Goal: Task Accomplishment & Management: Manage account settings

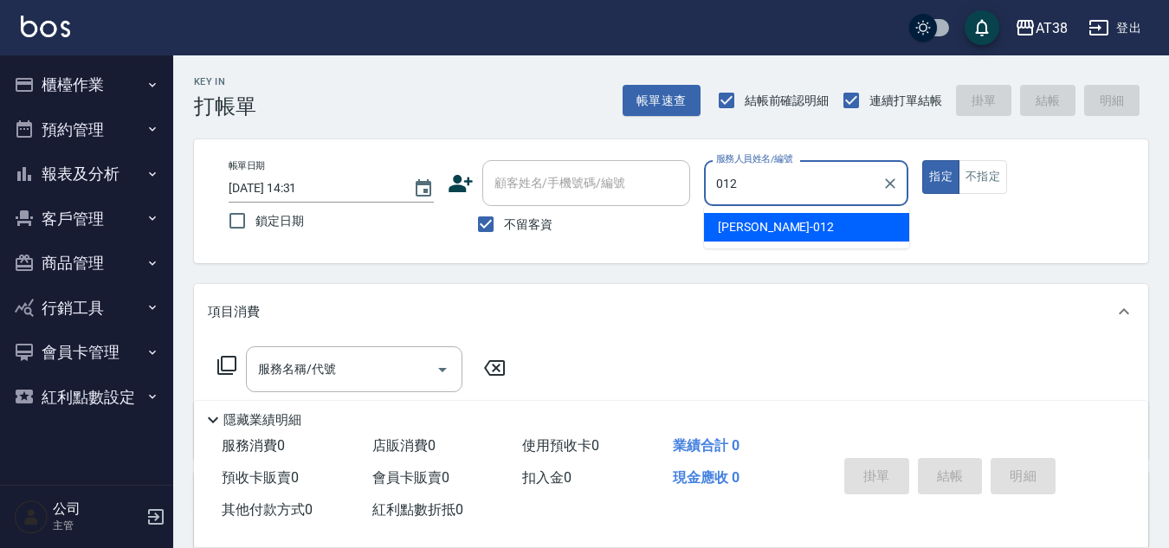
type input "[PERSON_NAME]-012"
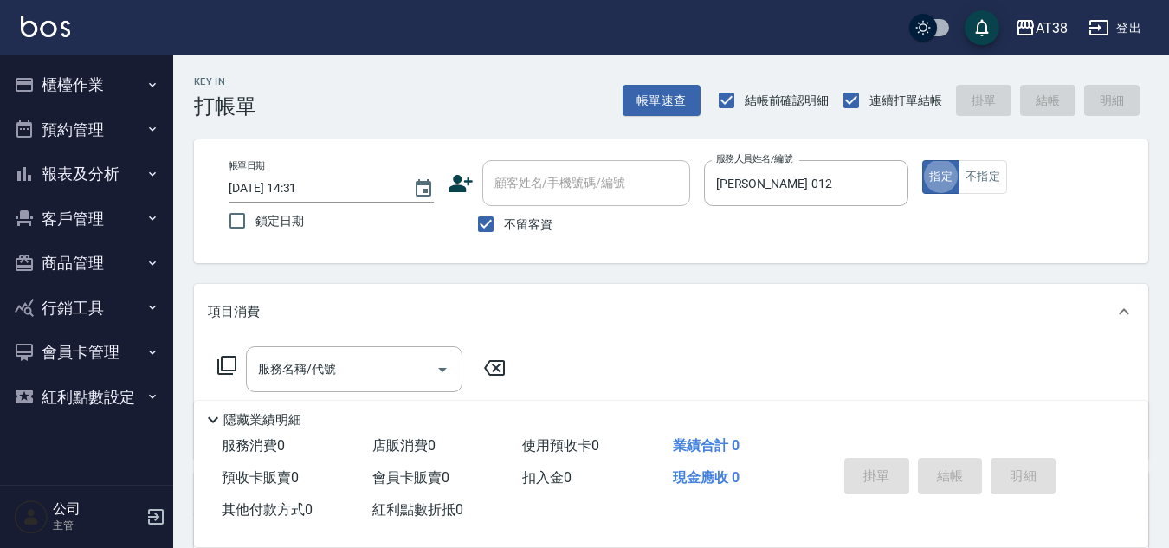
type button "true"
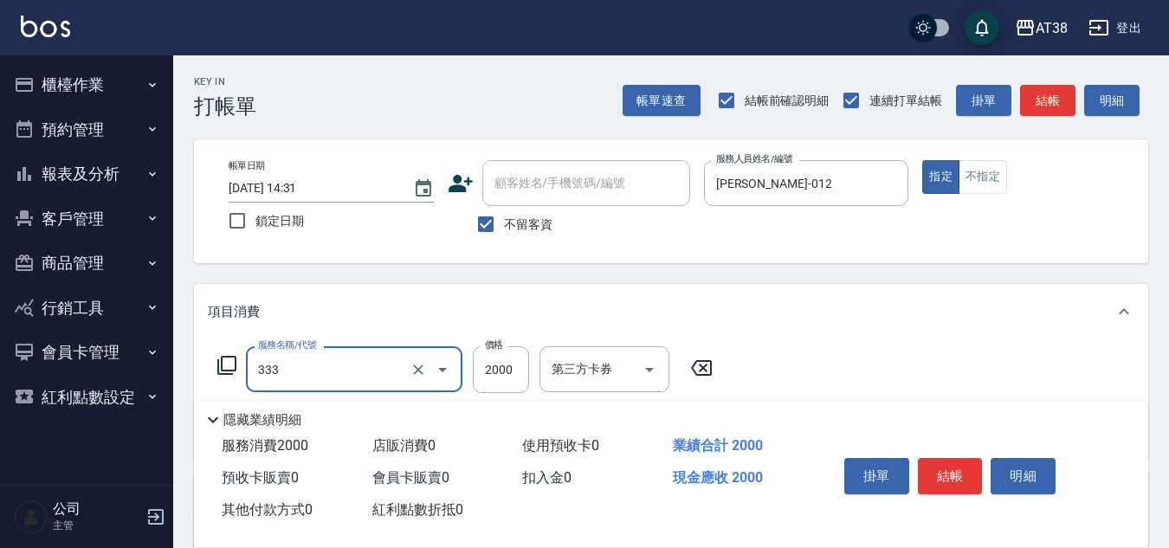
type input "網路燙髮(333)"
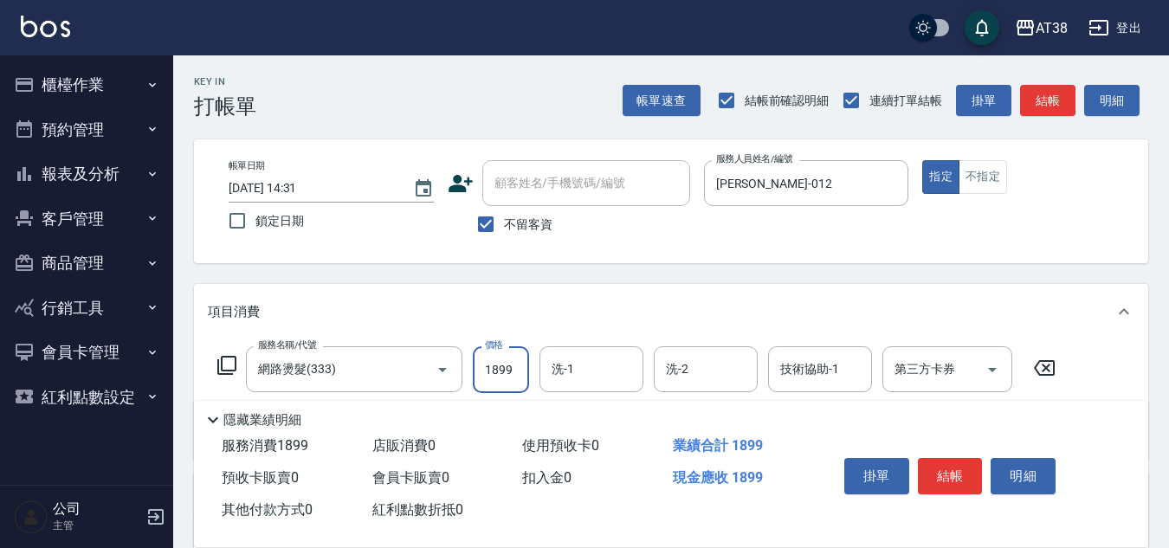
type input "1899"
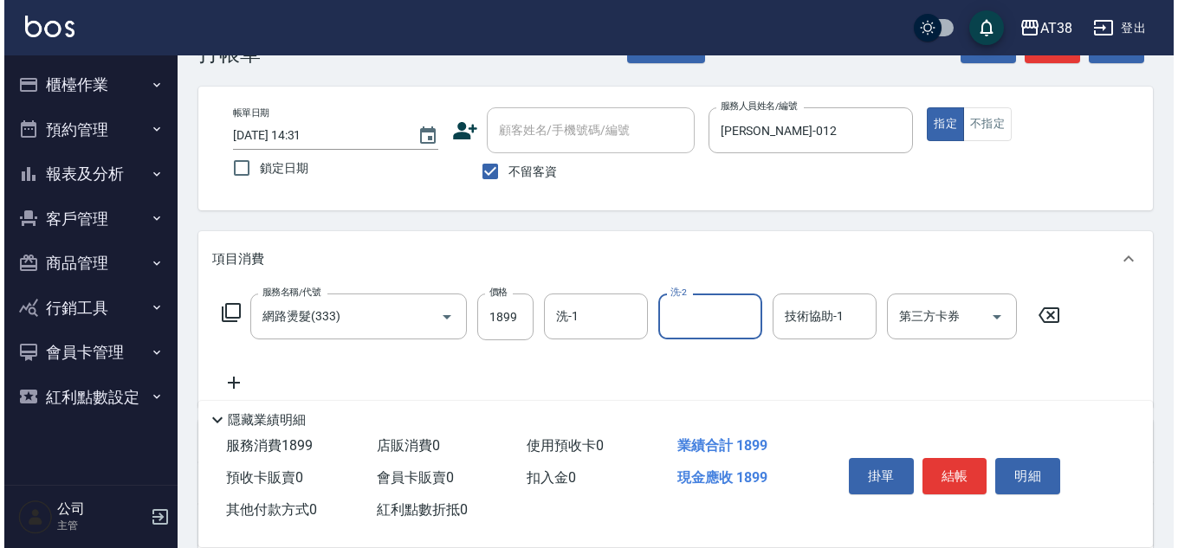
scroll to position [173, 0]
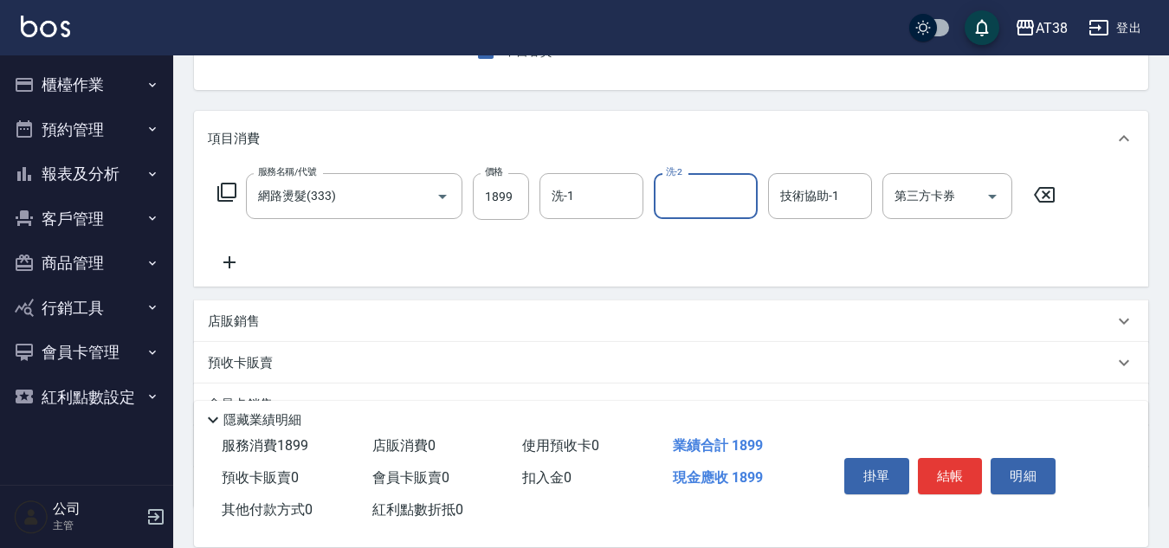
click at [236, 261] on icon at bounding box center [229, 262] width 43 height 21
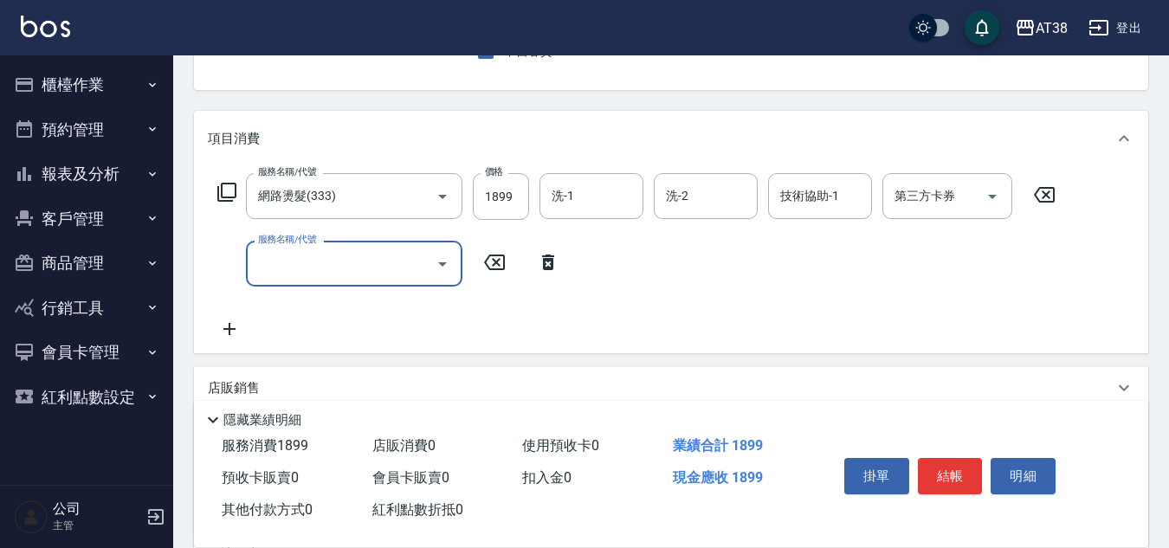
click at [226, 194] on icon at bounding box center [226, 192] width 21 height 21
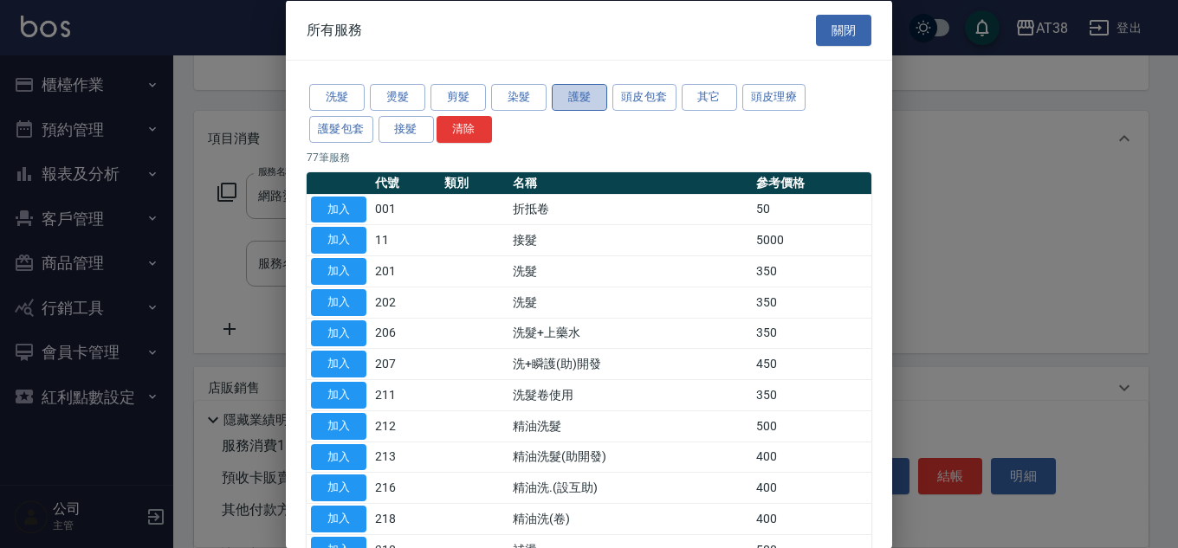
click at [579, 88] on button "護髮" at bounding box center [579, 97] width 55 height 27
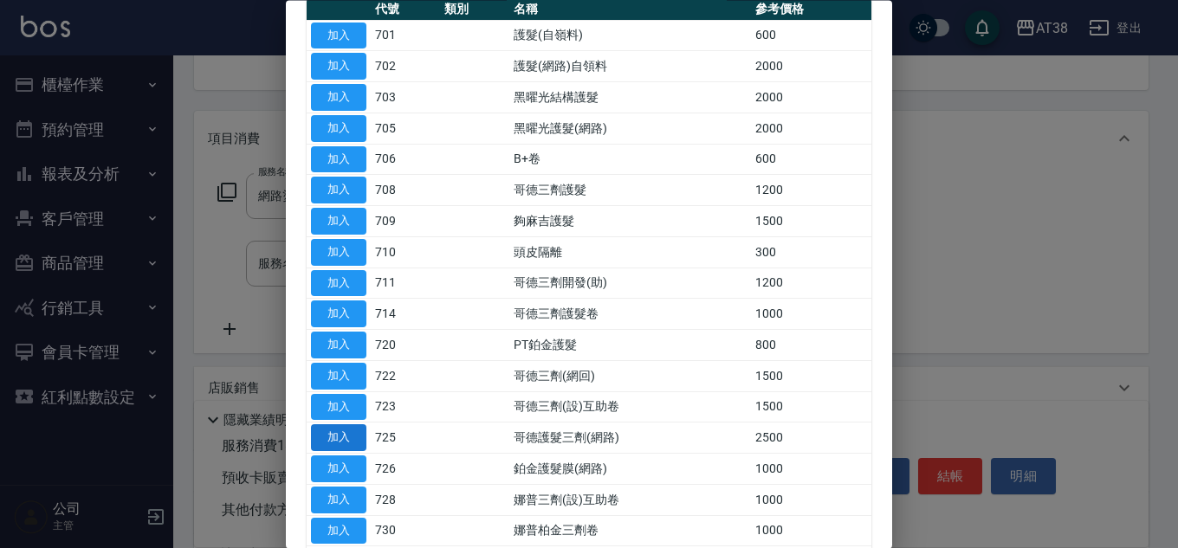
click at [352, 437] on button "加入" at bounding box center [338, 438] width 55 height 27
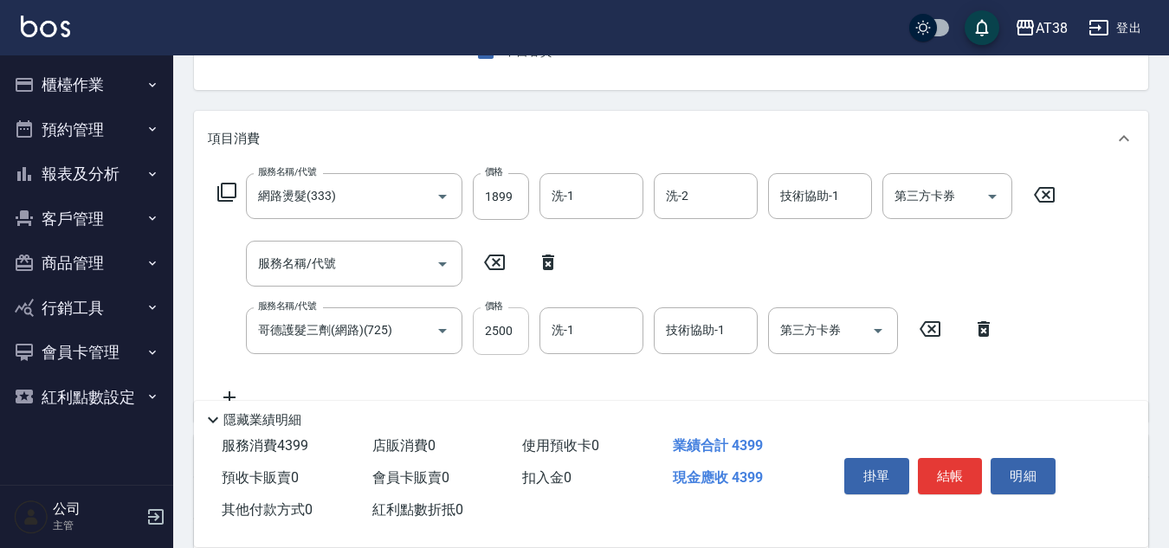
click at [504, 339] on input "2500" at bounding box center [501, 330] width 56 height 47
type input "1300"
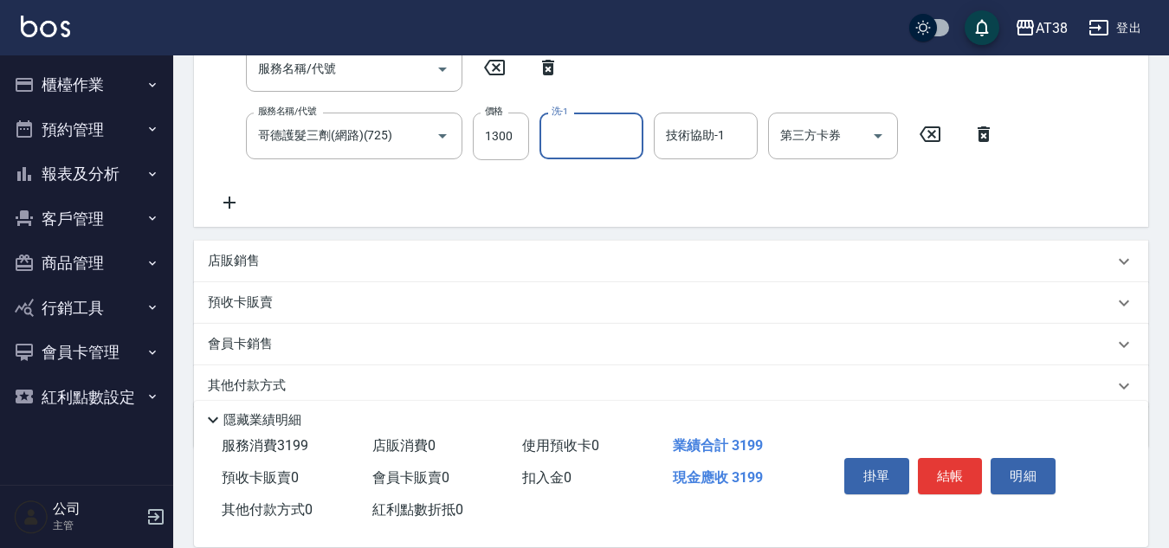
scroll to position [435, 0]
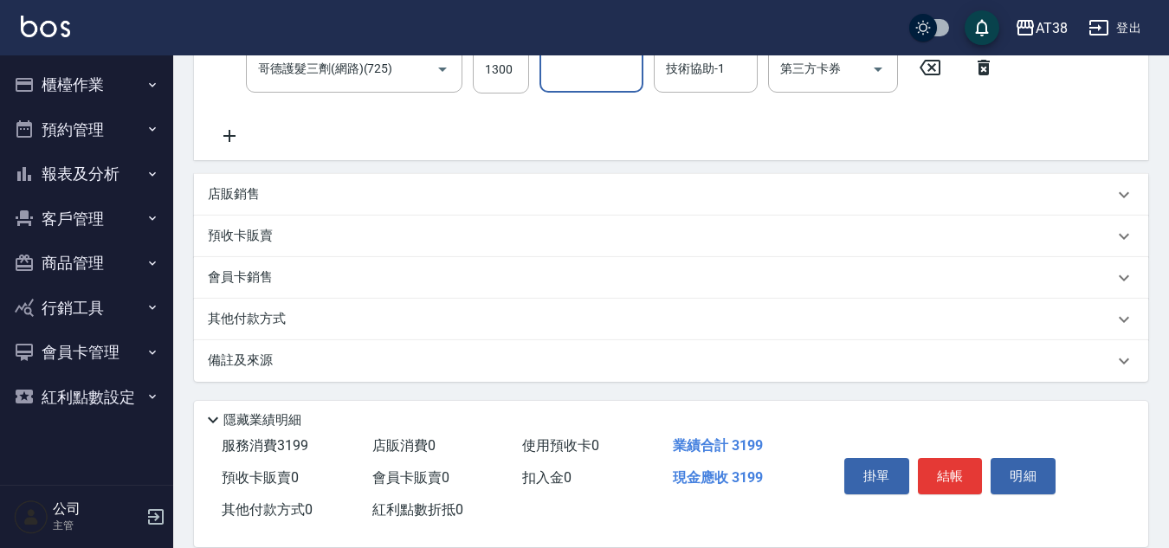
click at [243, 202] on p "店販銷售" at bounding box center [234, 194] width 52 height 18
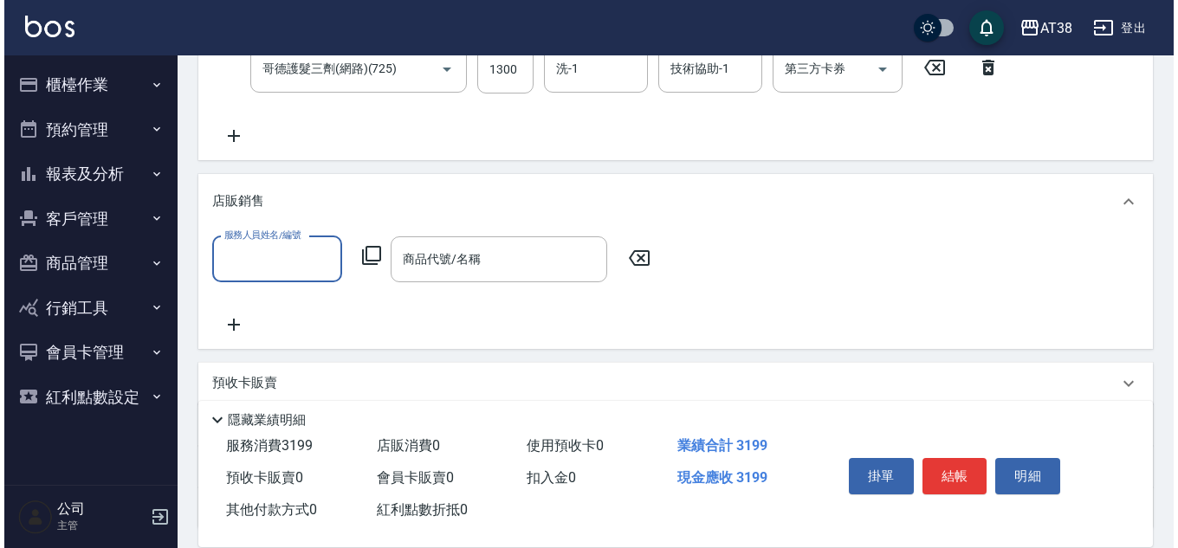
scroll to position [0, 0]
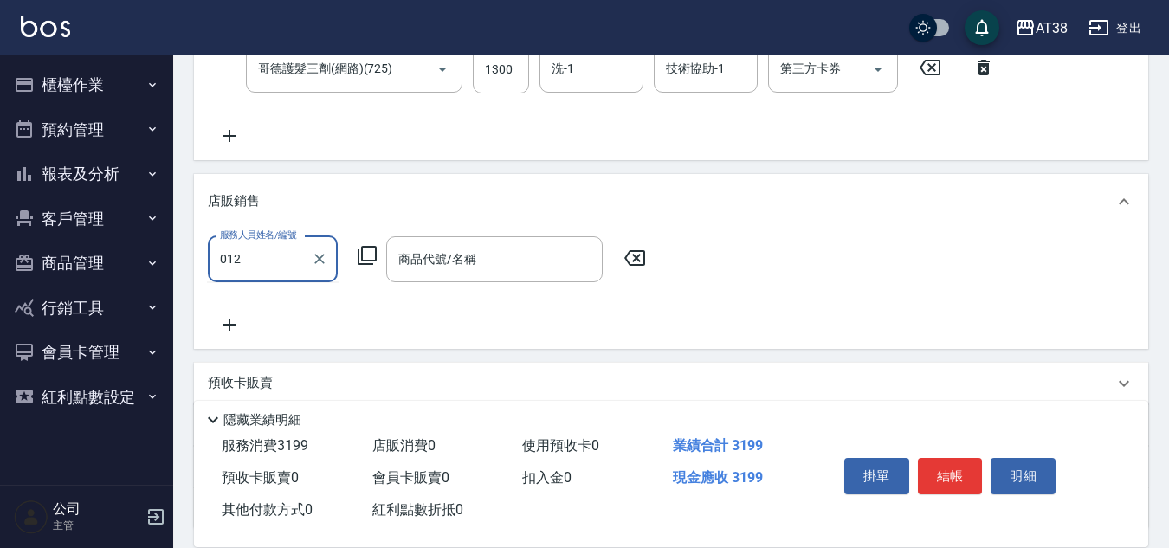
type input "[PERSON_NAME]-012"
click at [366, 259] on icon at bounding box center [367, 255] width 21 height 21
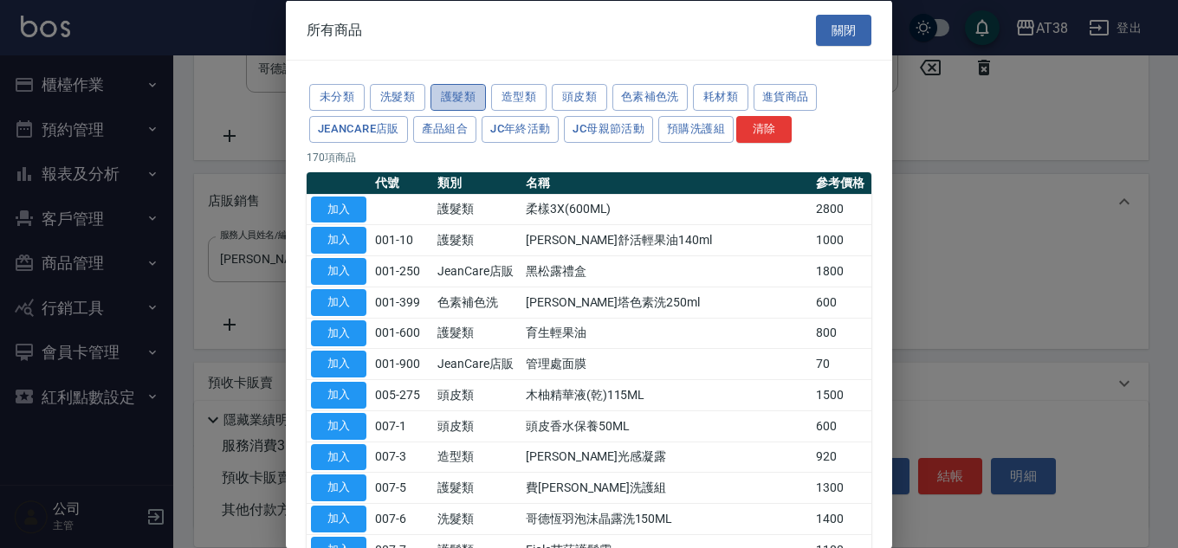
click at [466, 99] on button "護髮類" at bounding box center [457, 97] width 55 height 27
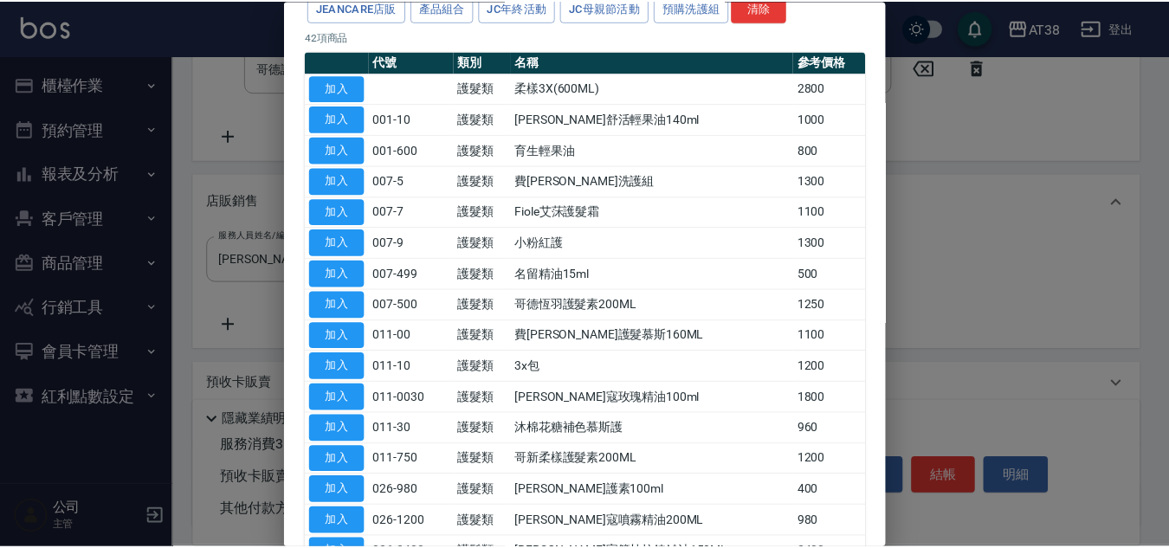
scroll to position [520, 0]
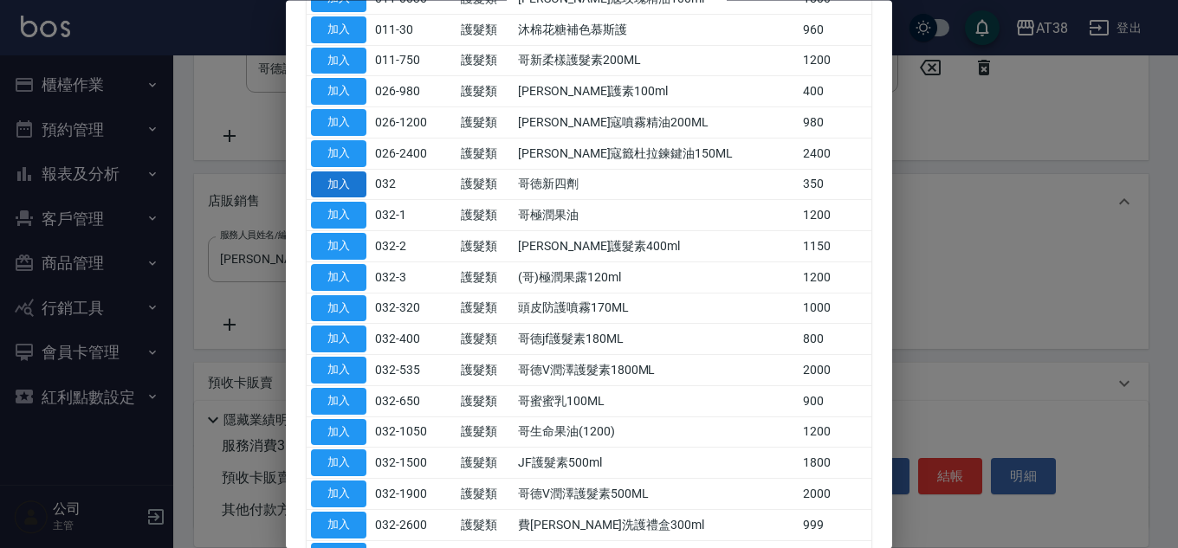
click at [333, 185] on button "加入" at bounding box center [338, 184] width 55 height 27
type input "哥徳新四劑"
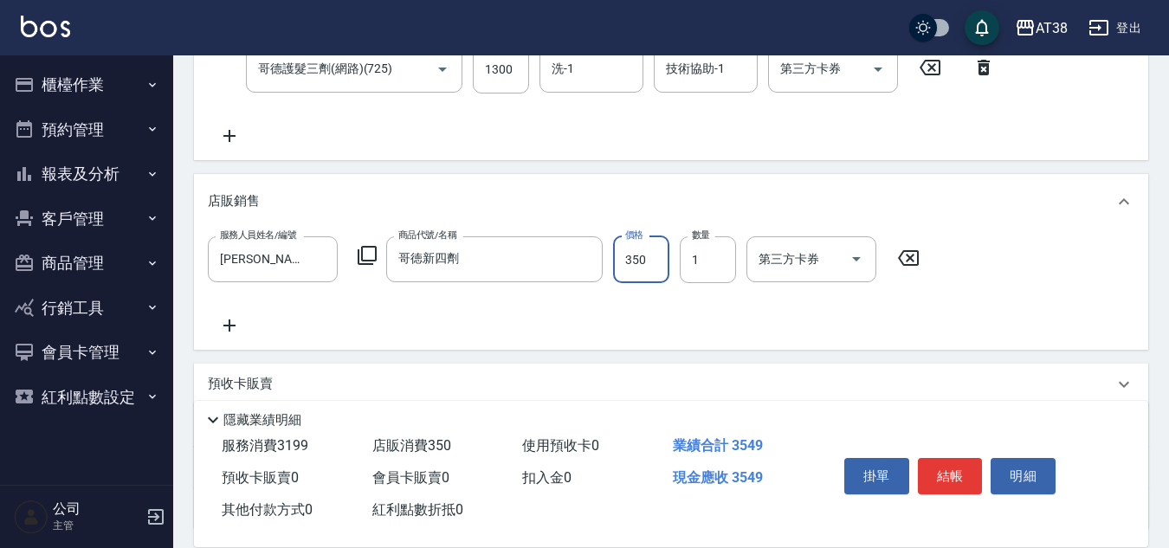
click at [630, 265] on input "350" at bounding box center [641, 259] width 56 height 47
type input "300"
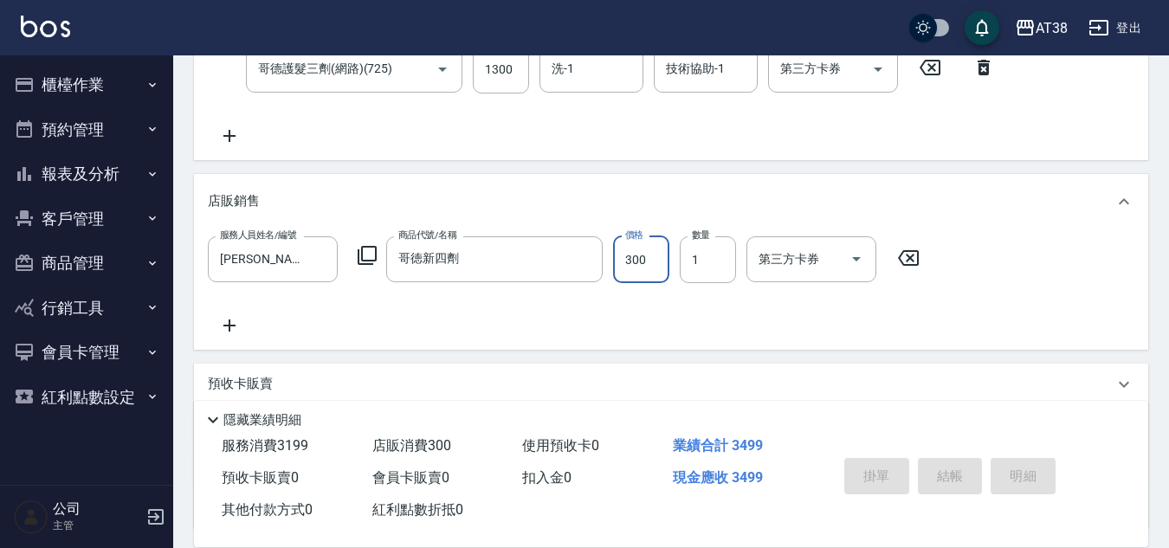
type input "[DATE] 18:52"
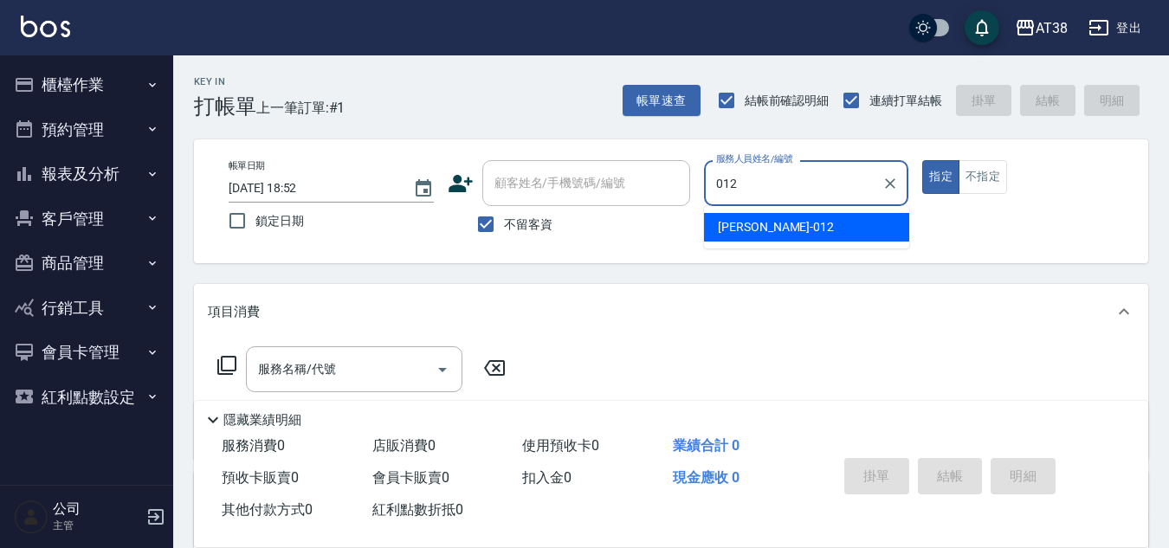
type input "[PERSON_NAME]-012"
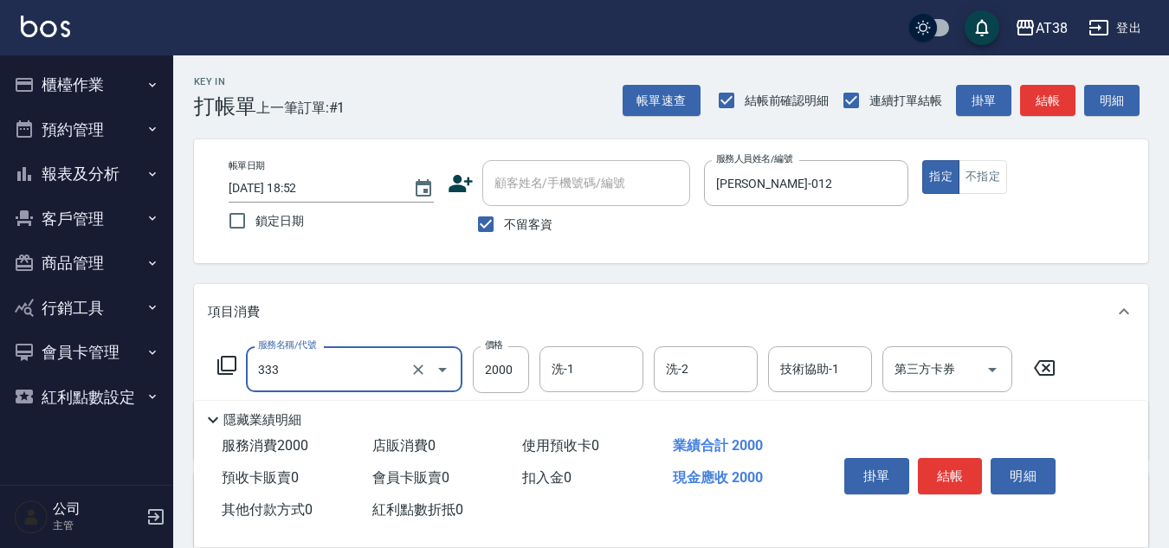
type input "網路燙髮(333)"
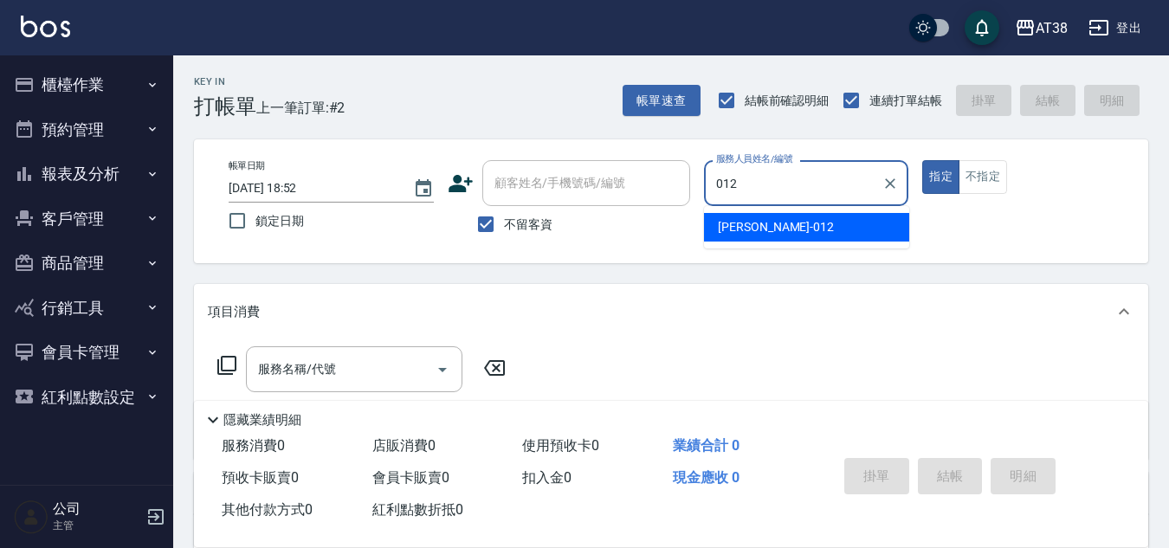
type input "[PERSON_NAME]-012"
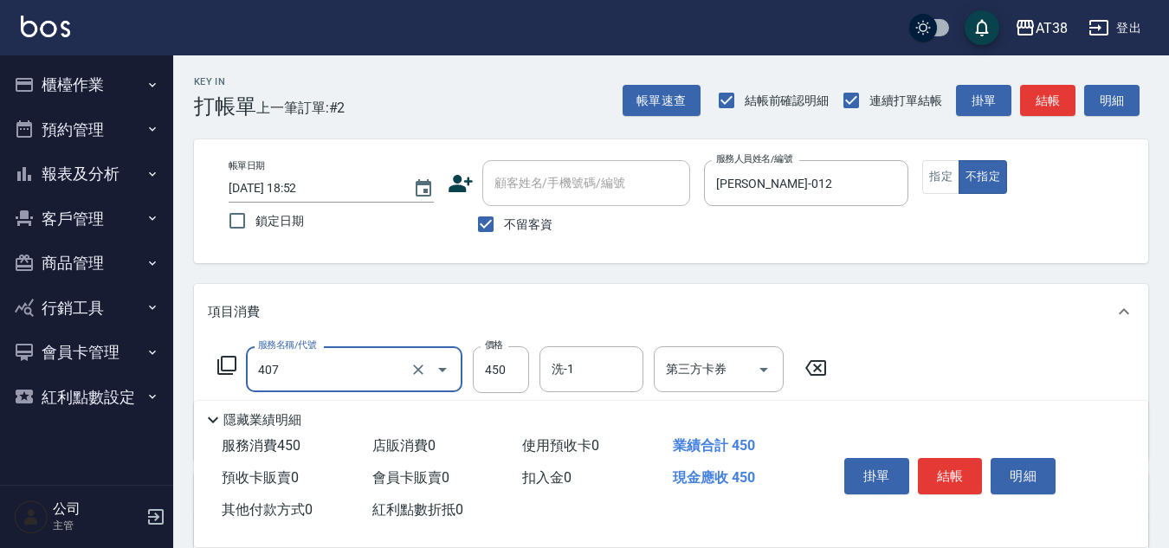
type input "剪髮(407)"
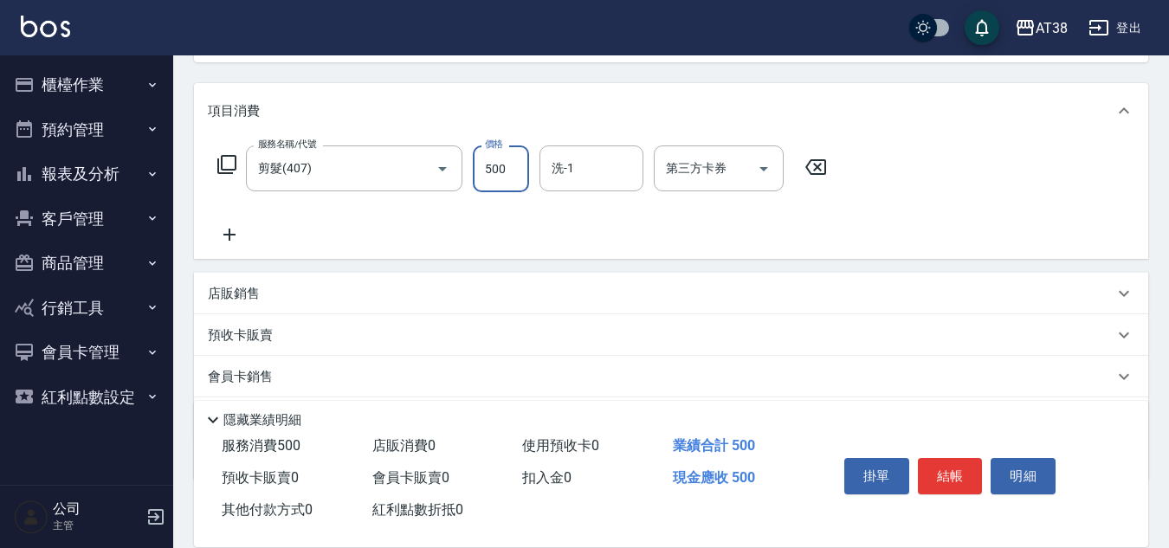
scroll to position [300, 0]
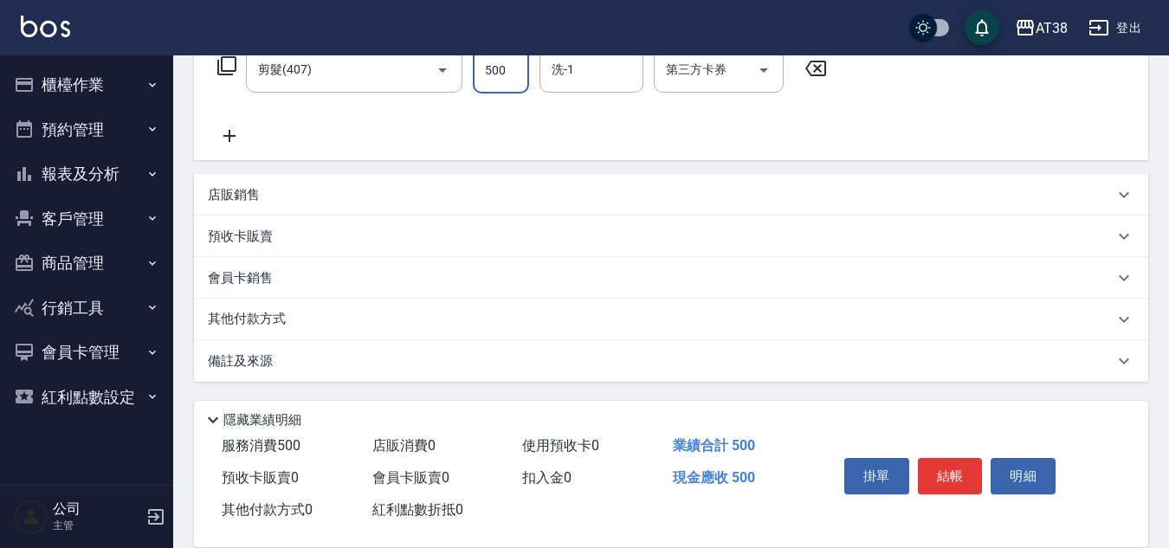
type input "500"
click at [246, 315] on p "其他付款方式" at bounding box center [251, 319] width 87 height 19
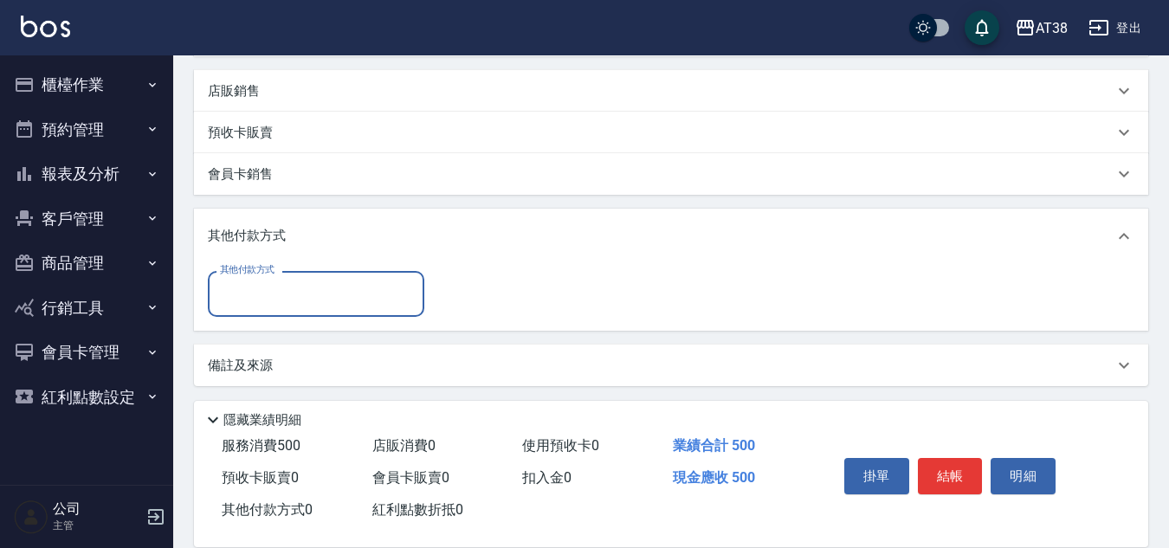
scroll to position [408, 0]
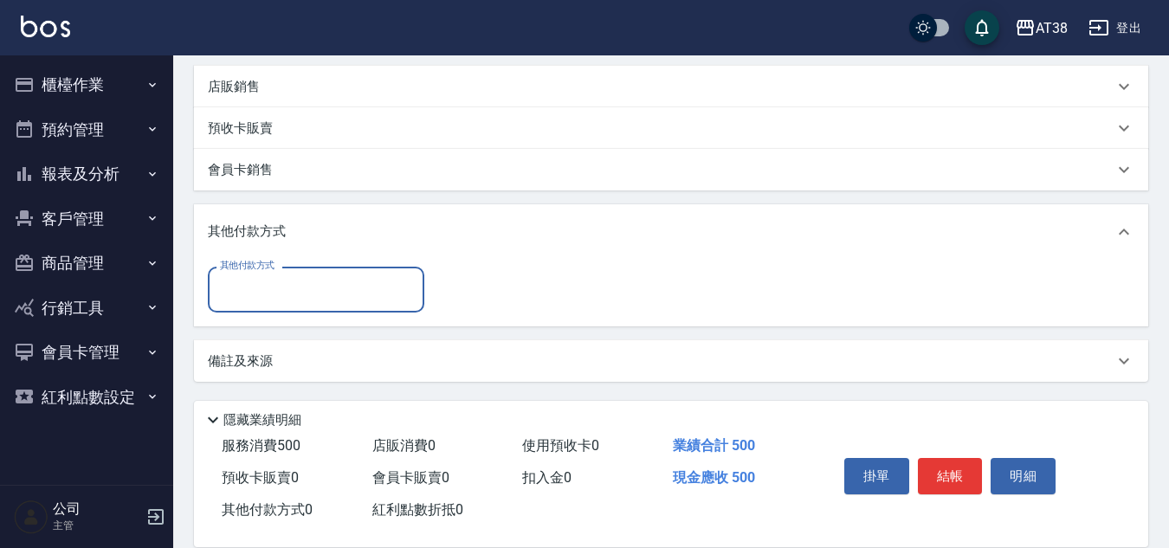
click at [237, 291] on input "其他付款方式" at bounding box center [316, 289] width 201 height 30
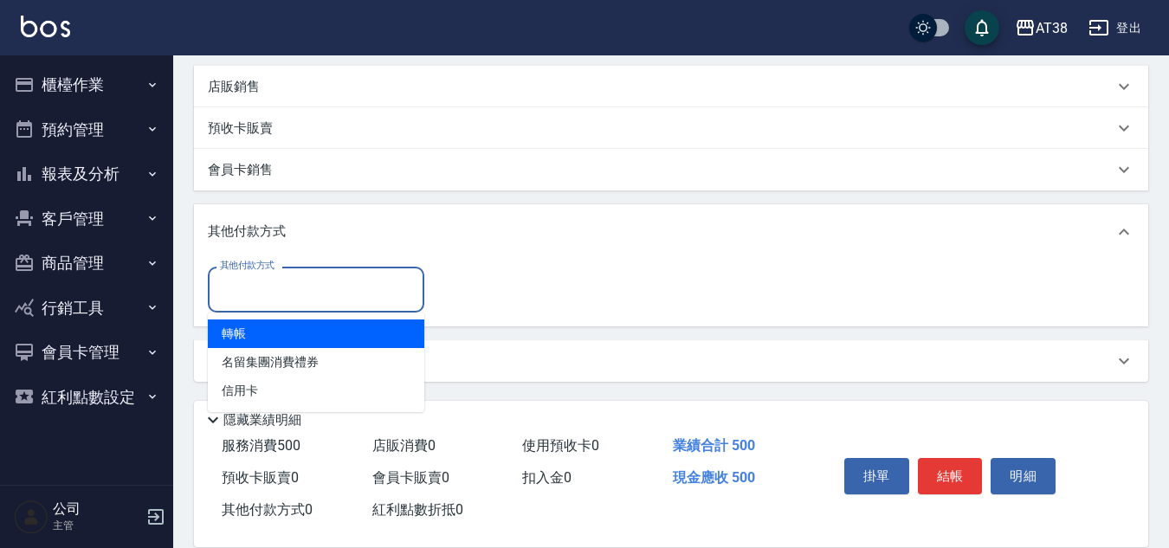
click at [236, 329] on span "轉帳" at bounding box center [316, 334] width 216 height 29
type input "轉帳"
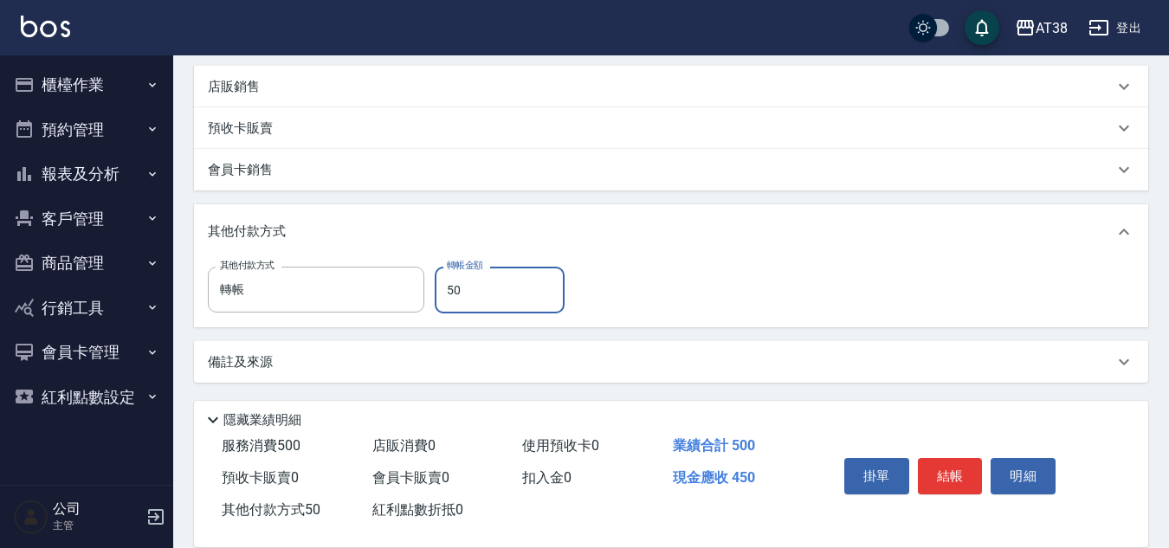
type input "500"
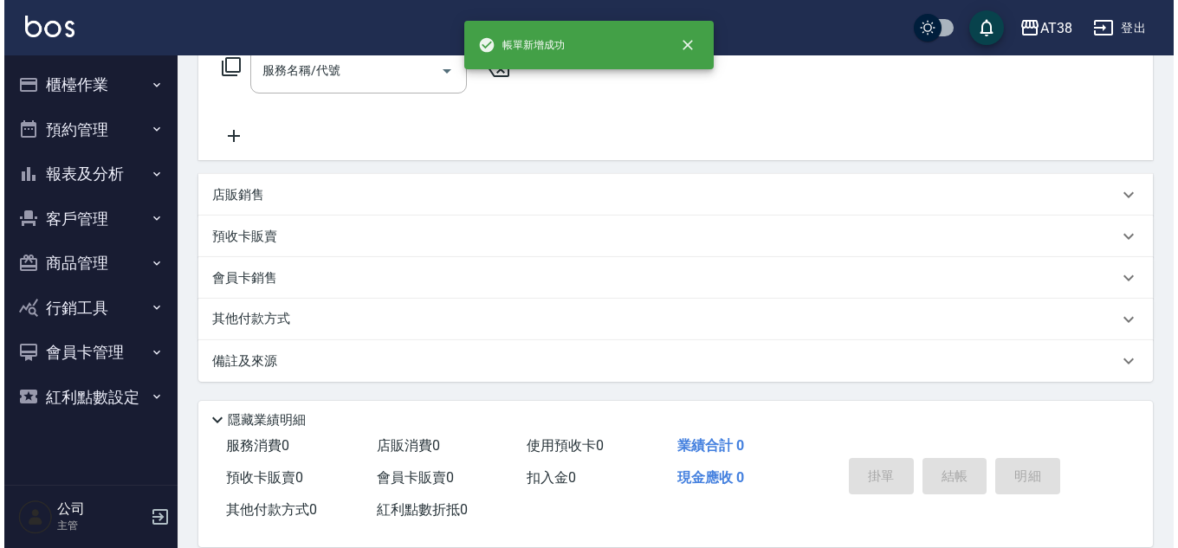
scroll to position [0, 0]
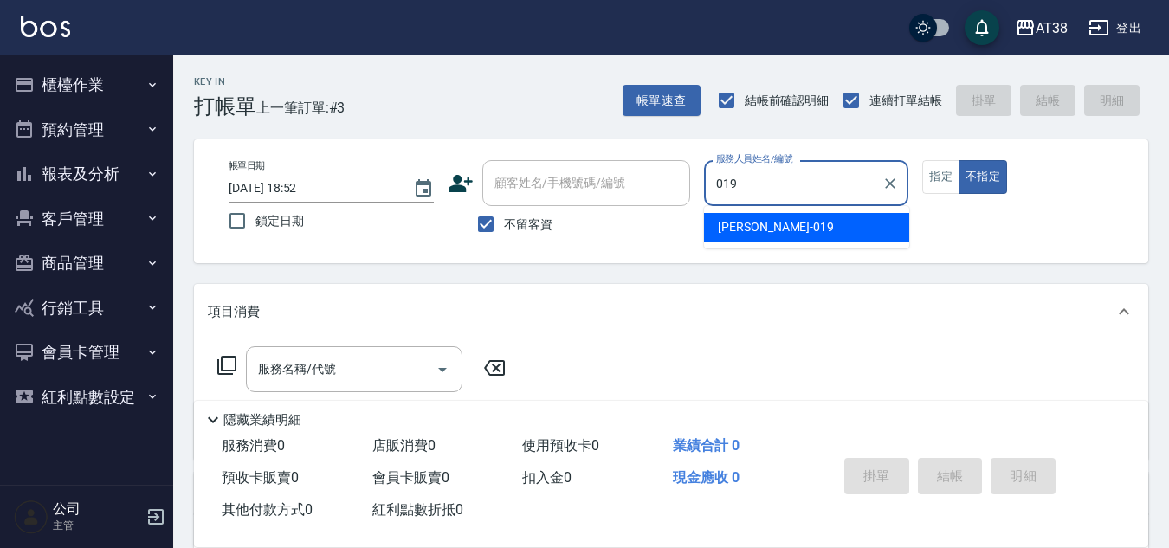
type input "[PERSON_NAME]-019"
type button "false"
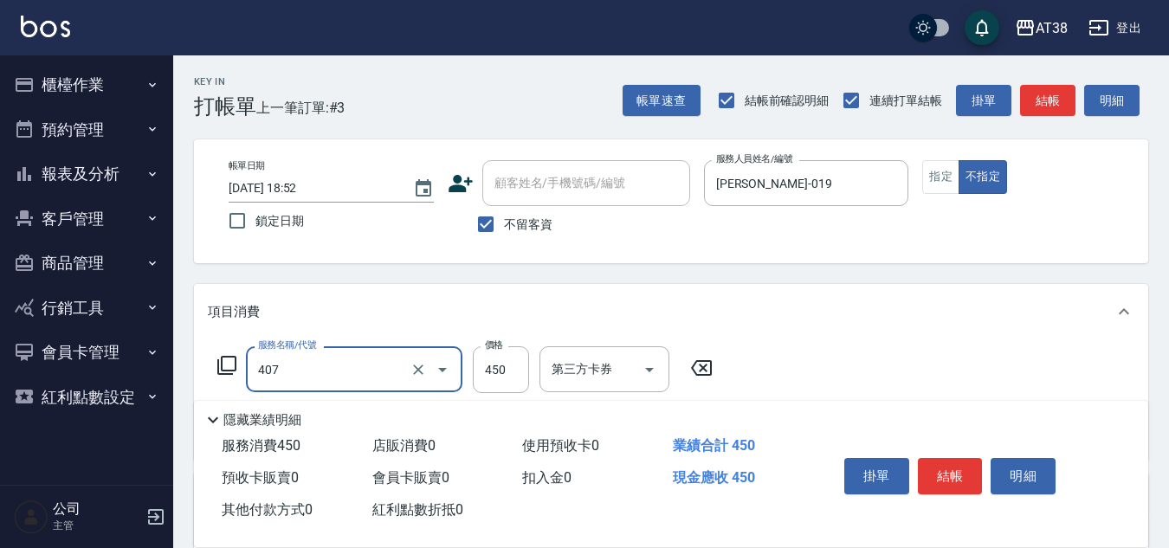
type input "剪髮(407)"
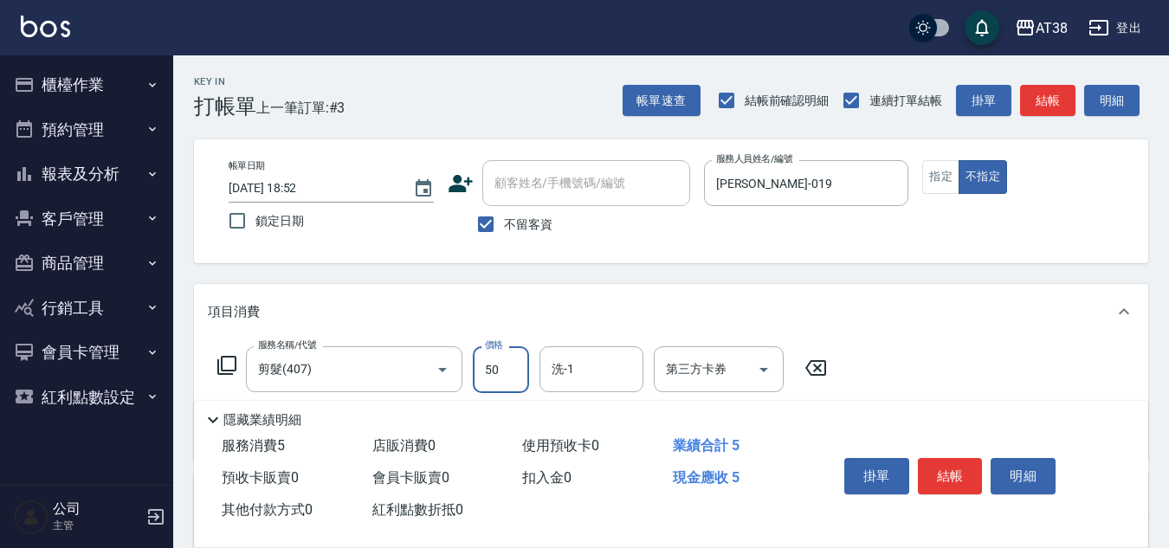
type input "500"
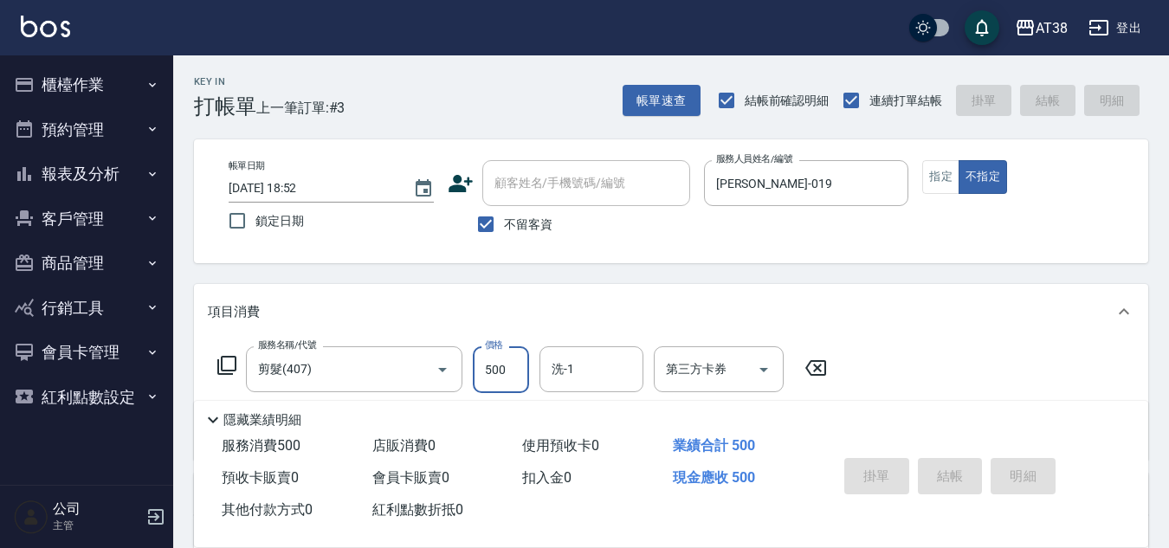
type input "[DATE] 18:53"
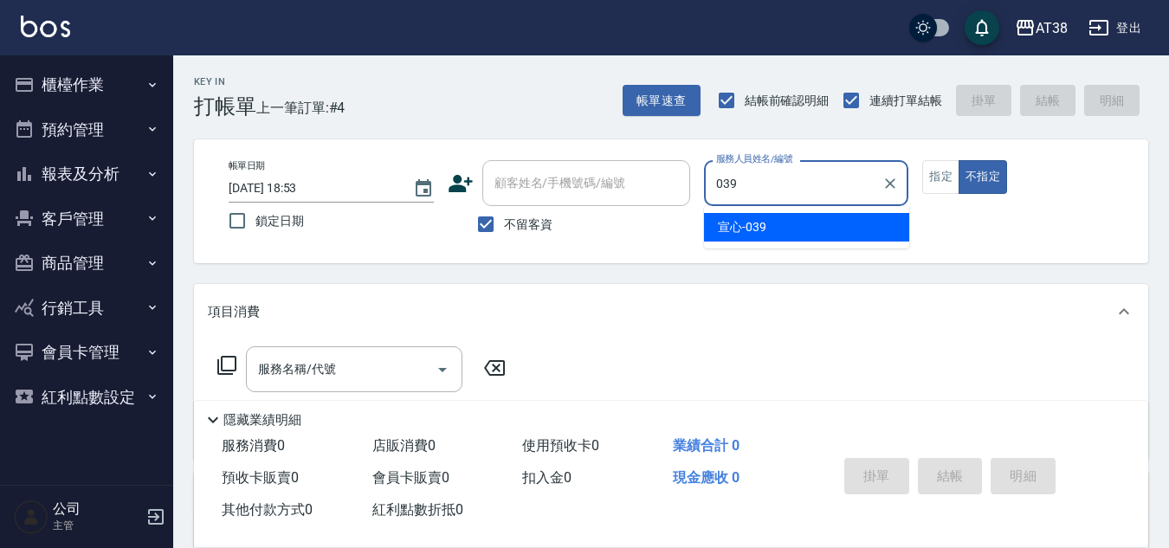
type input "宣心-039"
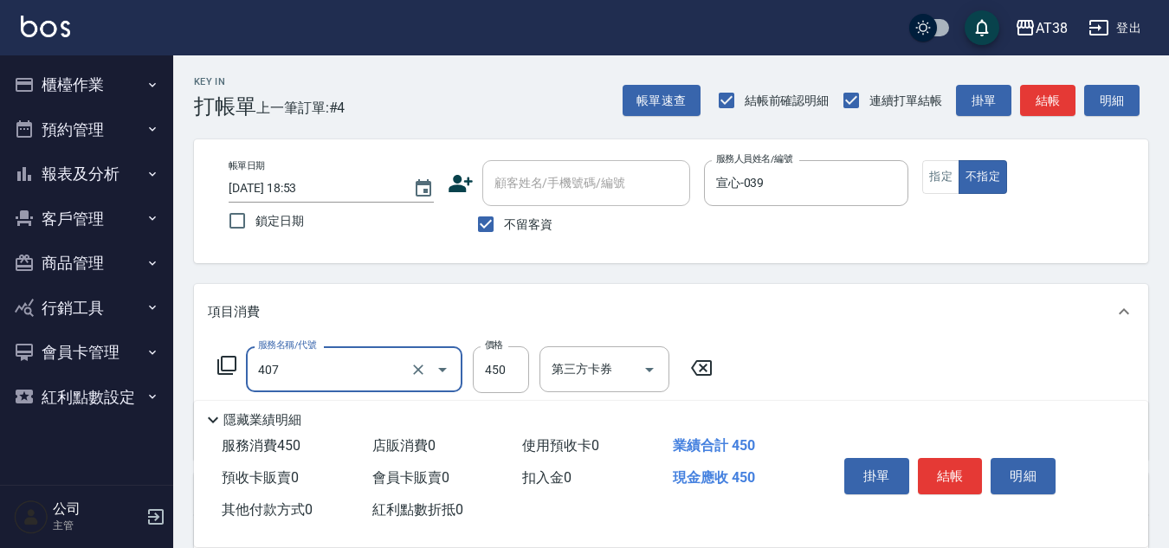
type input "剪髮(407)"
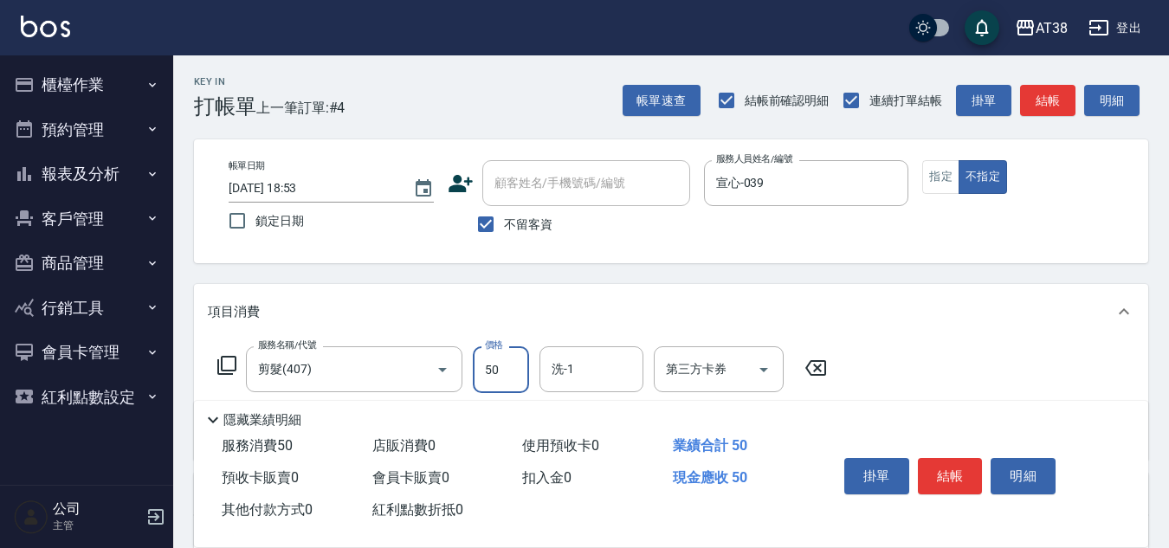
type input "500"
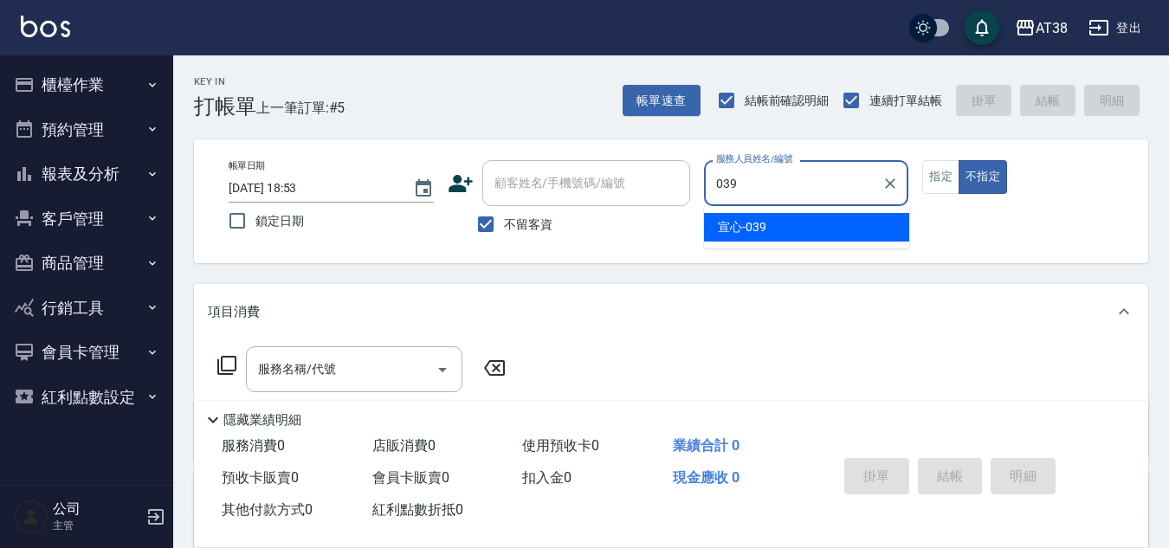
type input "宣心-039"
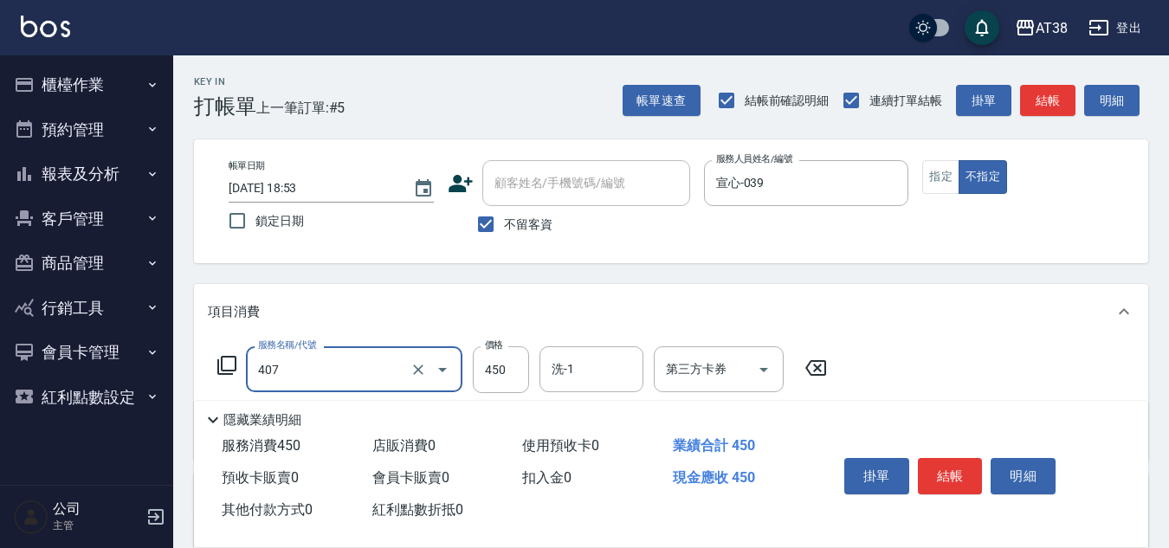
type input "剪髮(407)"
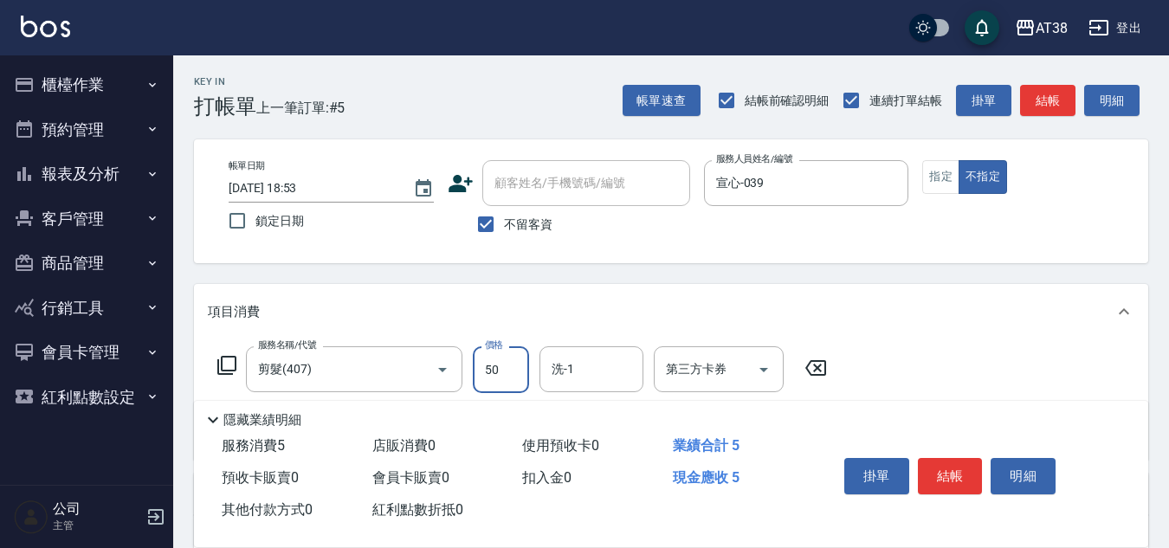
type input "500"
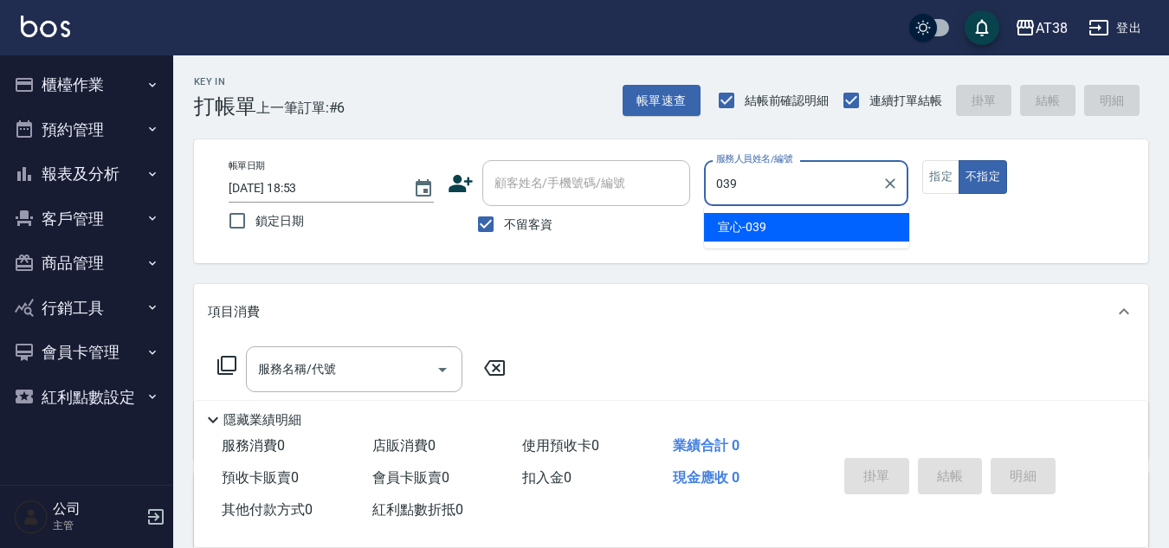
type input "宣心-039"
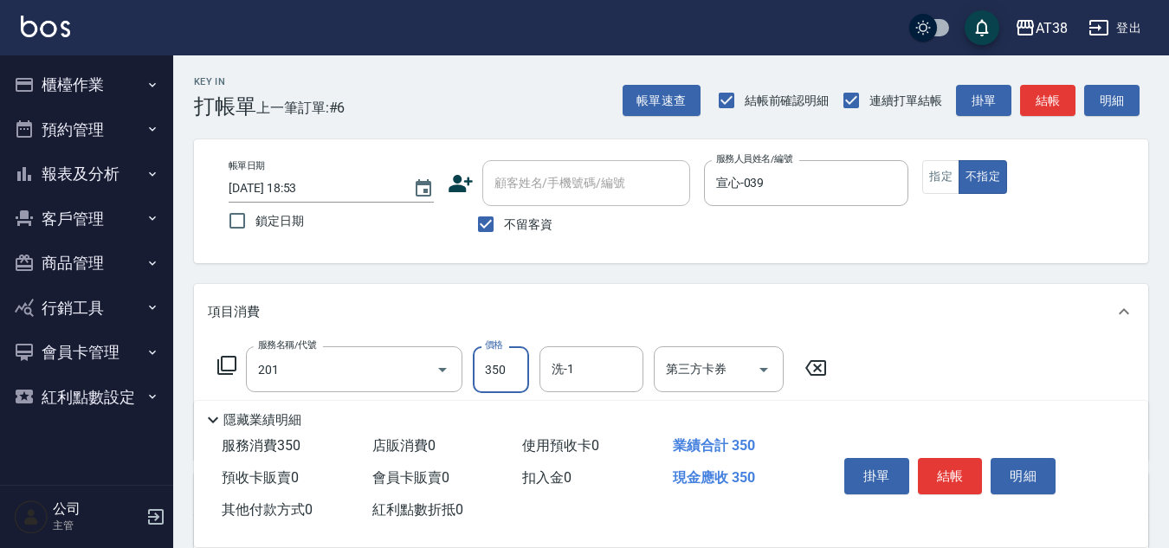
type input "洗髮(201)"
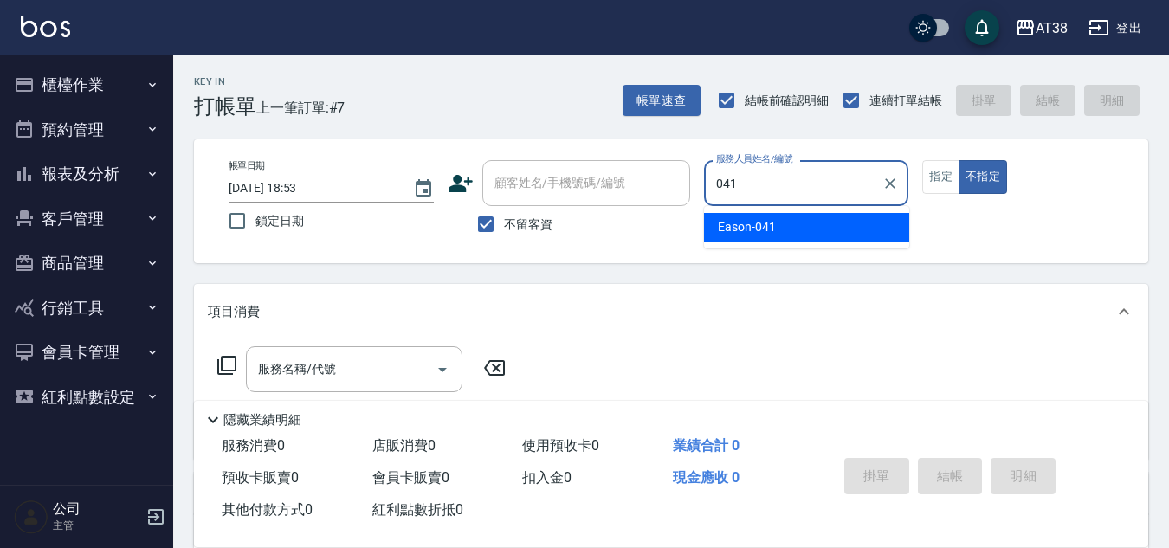
type input "Eason-041"
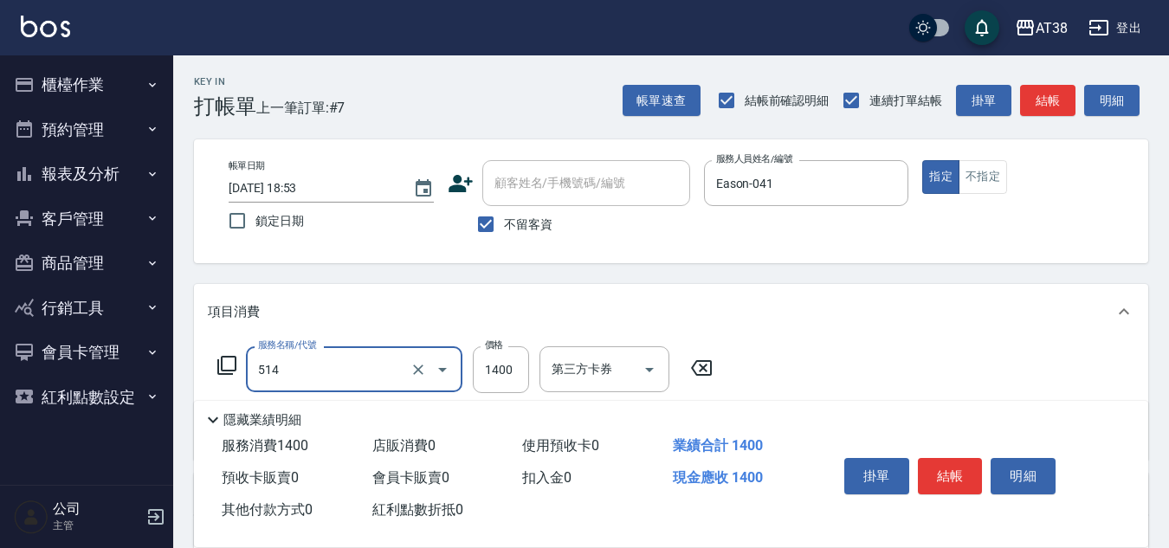
type input "染髮(長)(514)"
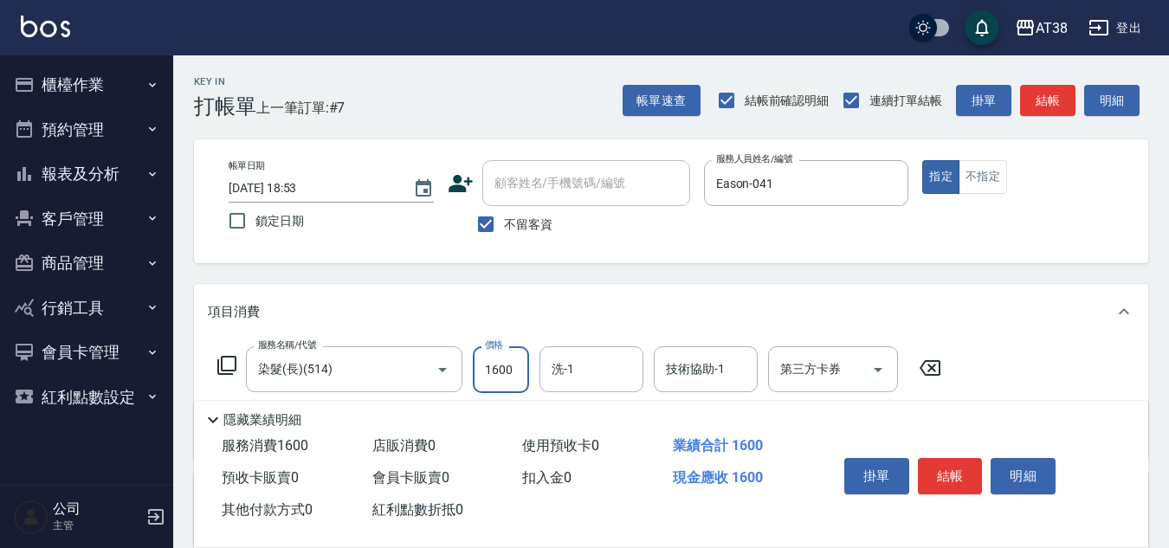
type input "1600"
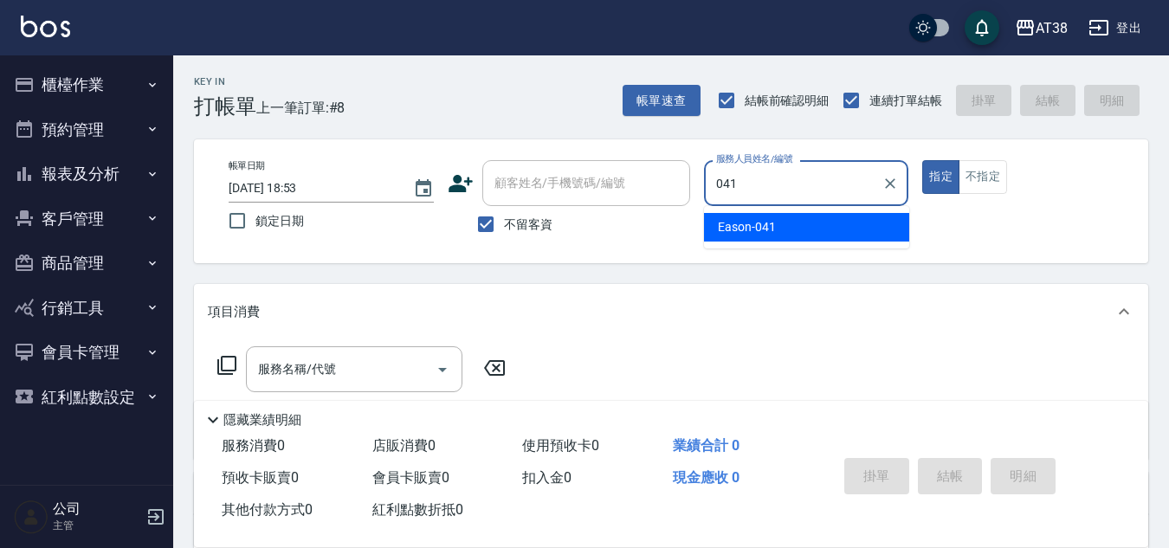
type input "Eason-041"
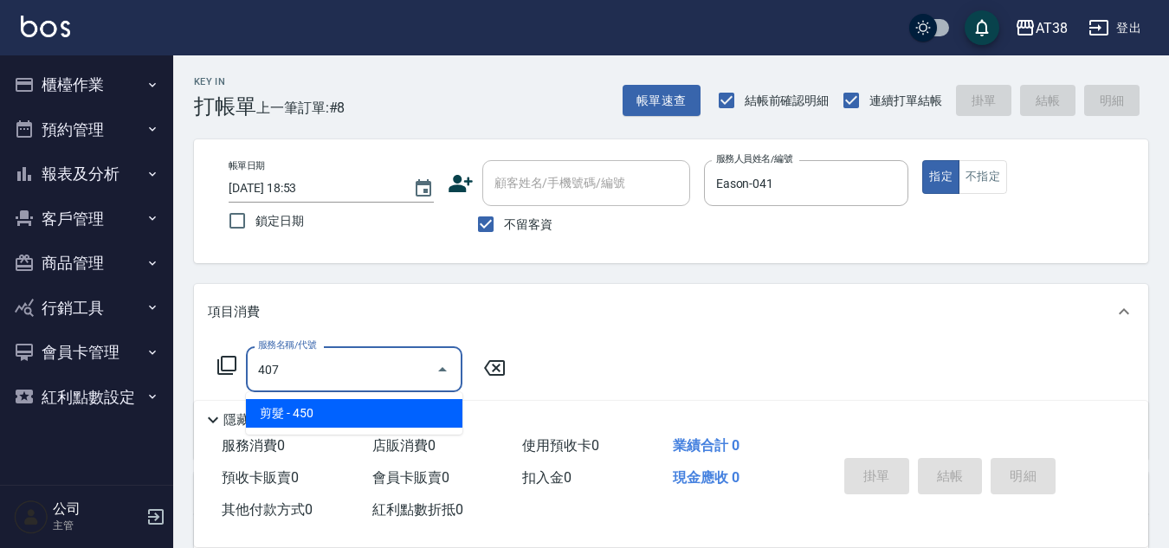
type input "剪髮(407)"
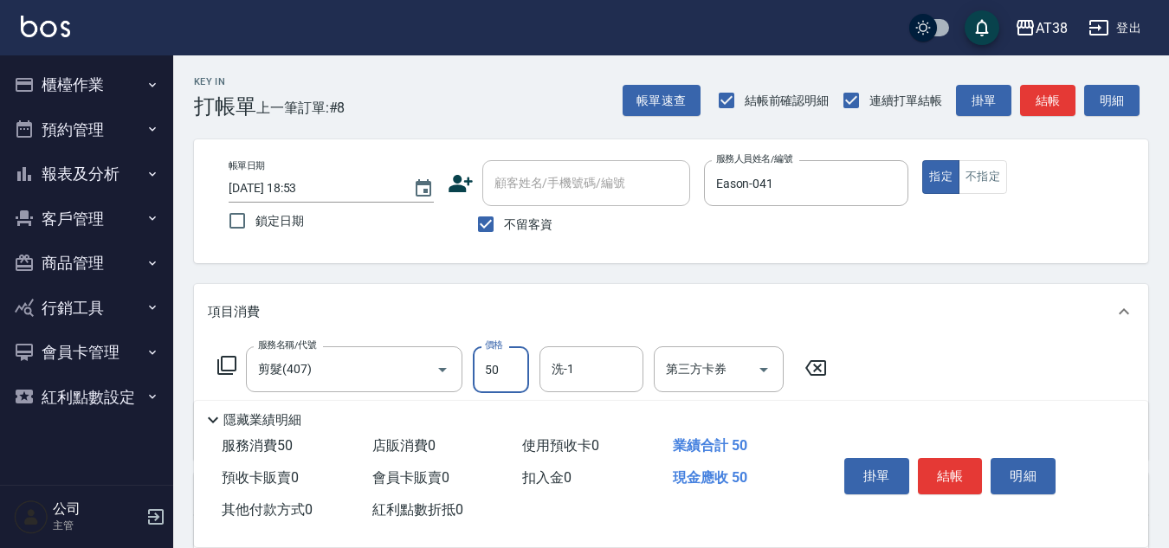
type input "500"
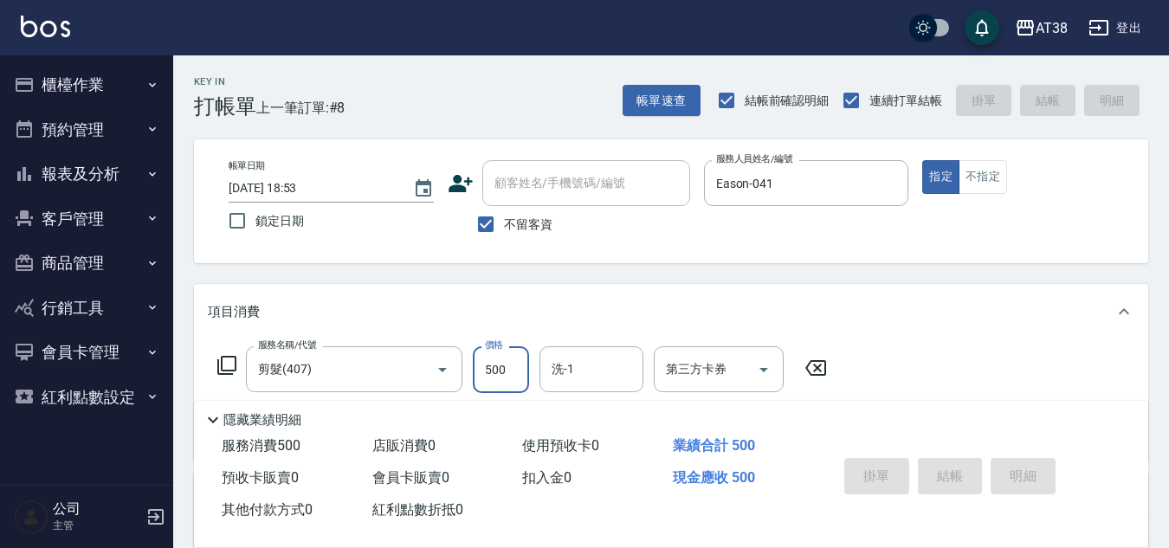
type input "[DATE] 18:54"
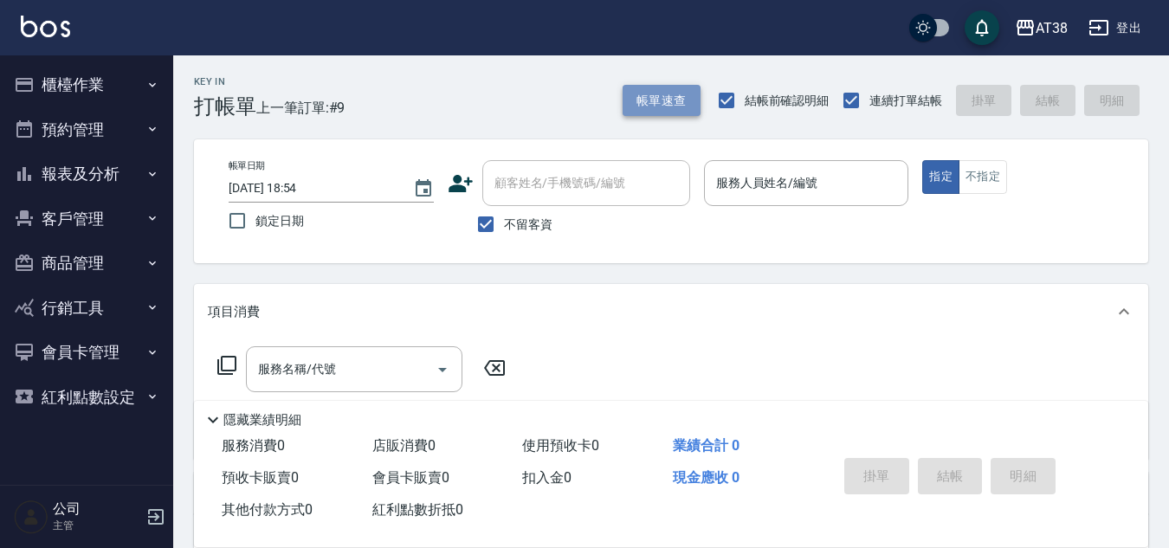
click at [668, 100] on button "帳單速查" at bounding box center [662, 101] width 78 height 32
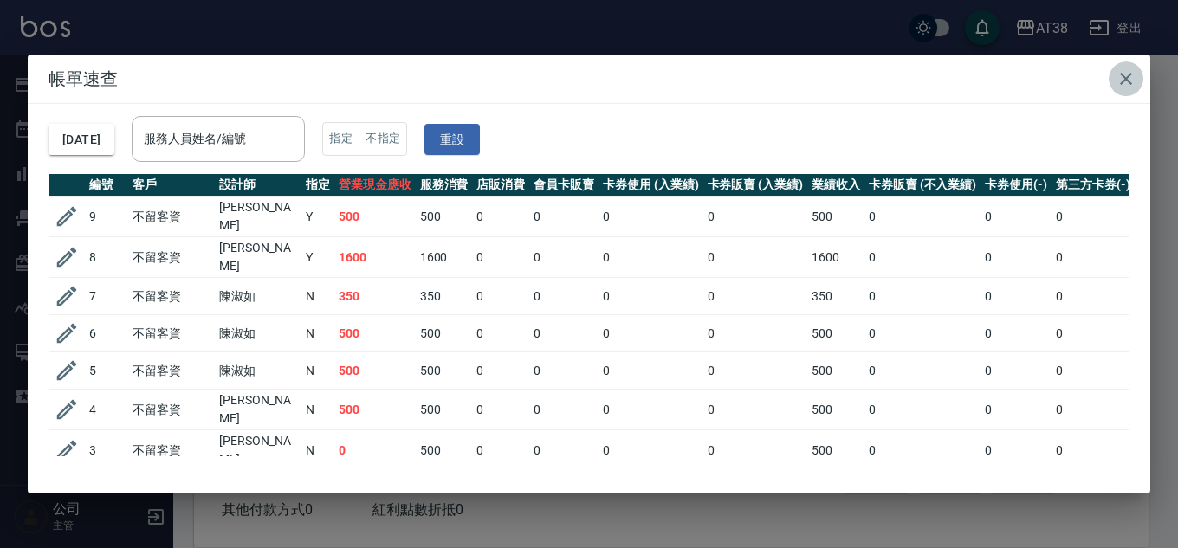
click at [1133, 74] on icon "button" at bounding box center [1125, 78] width 21 height 21
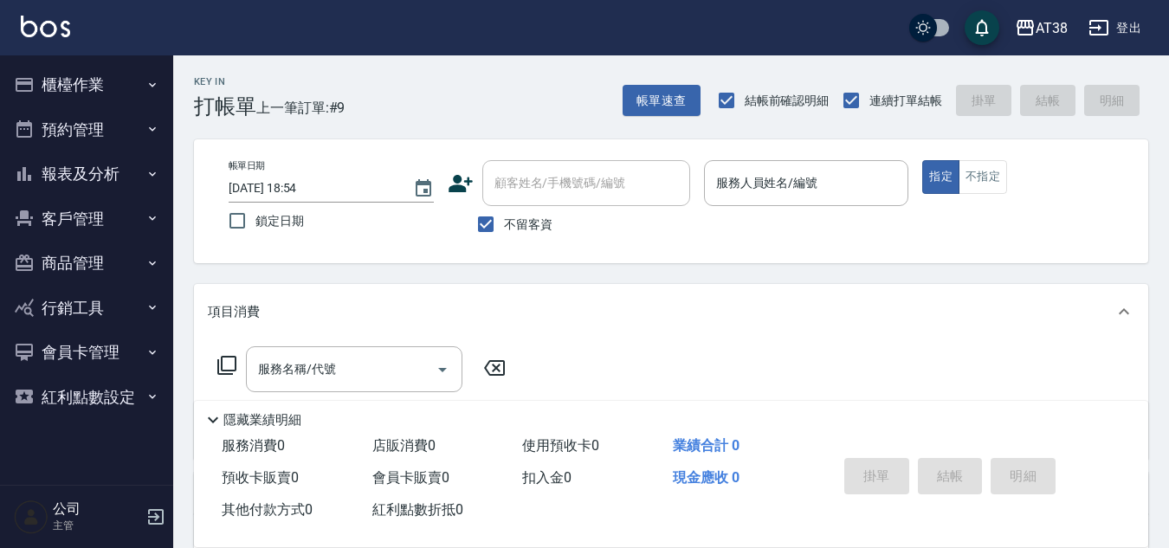
click at [44, 165] on button "報表及分析" at bounding box center [86, 174] width 159 height 45
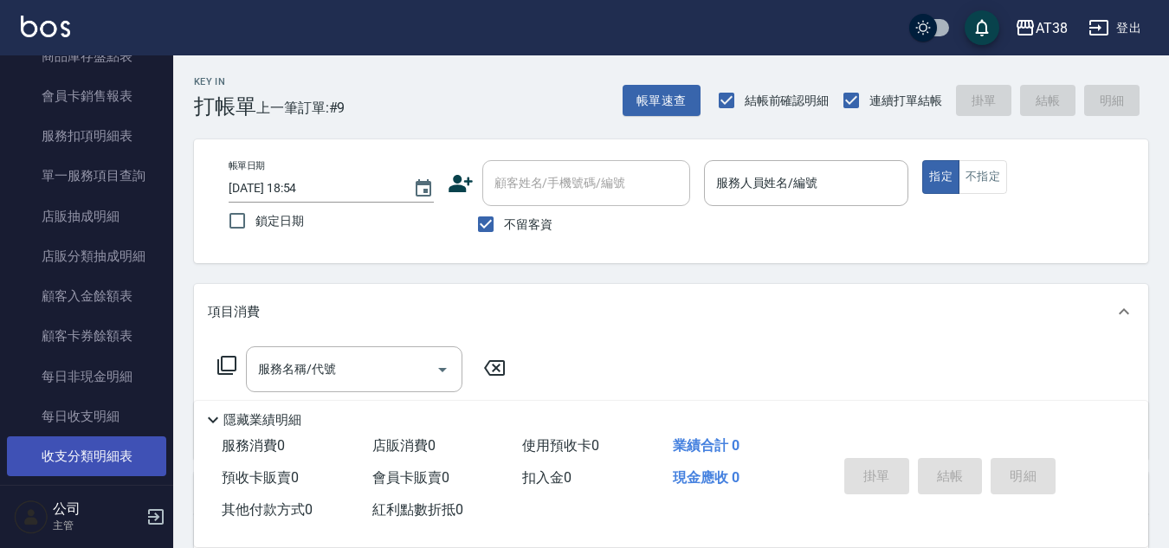
scroll to position [1212, 0]
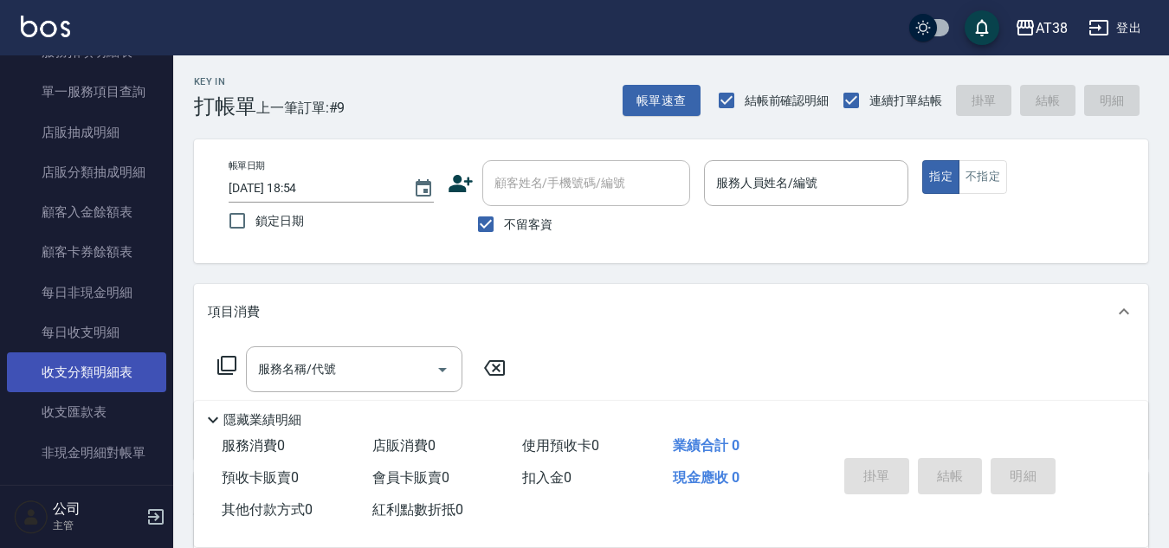
click at [107, 369] on link "收支分類明細表" at bounding box center [86, 372] width 159 height 40
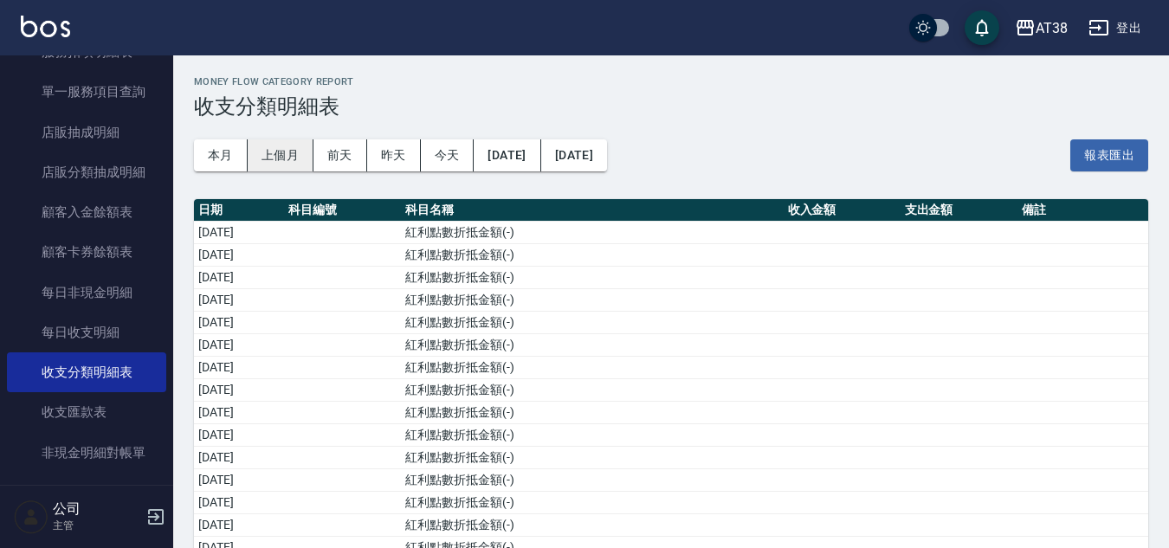
click at [266, 150] on button "上個月" at bounding box center [281, 155] width 66 height 32
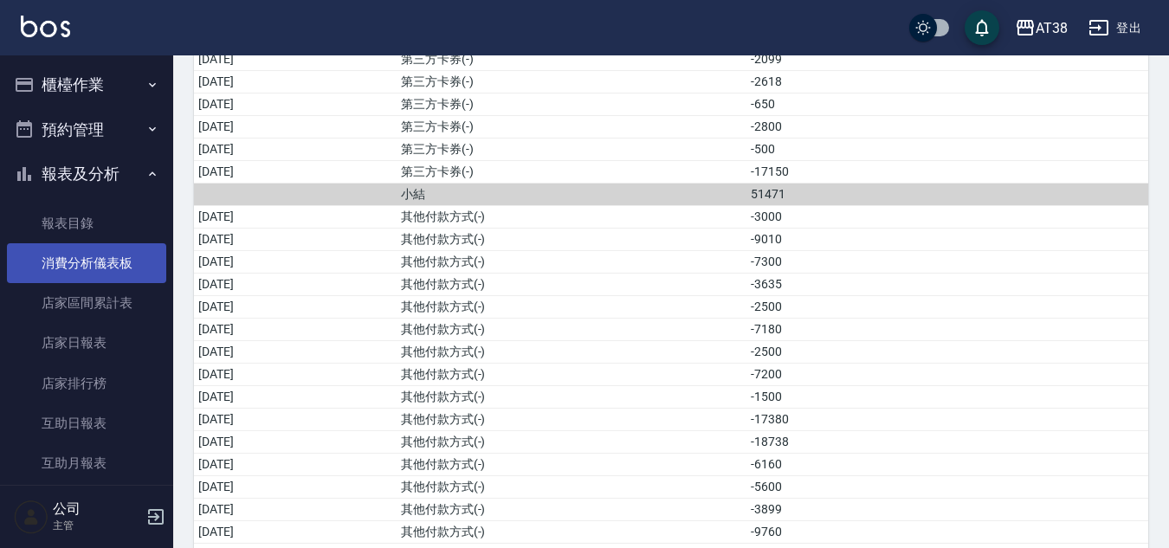
scroll to position [1986, 0]
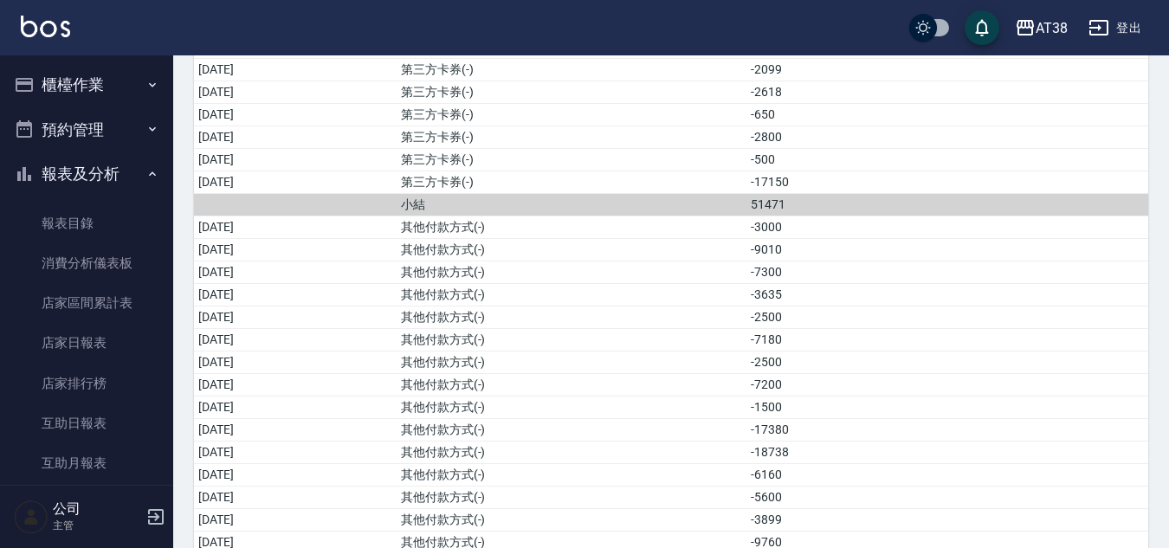
click at [68, 91] on button "櫃檯作業" at bounding box center [86, 84] width 159 height 45
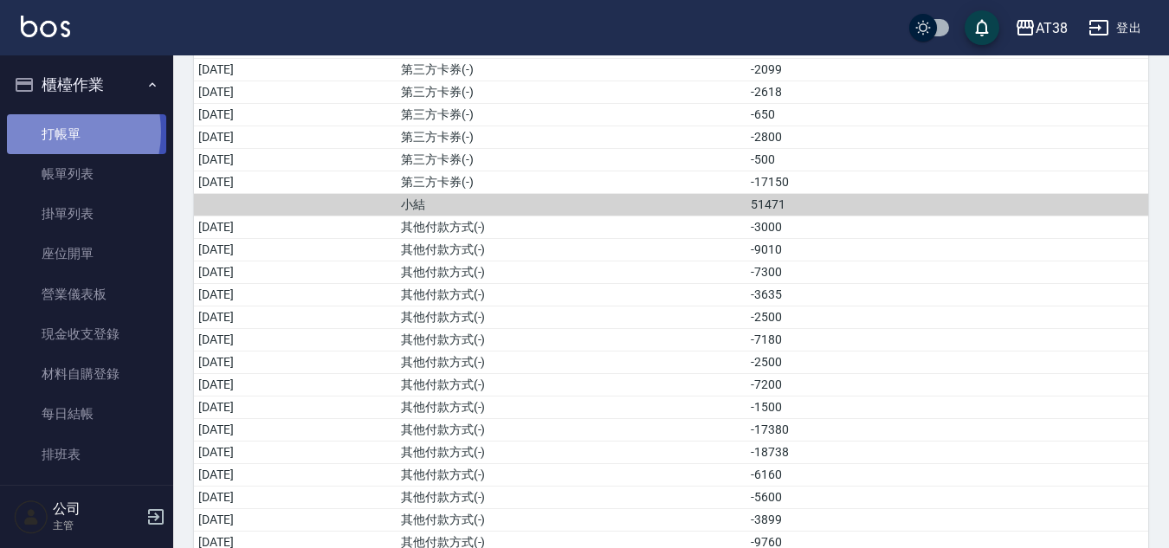
click at [48, 132] on link "打帳單" at bounding box center [86, 134] width 159 height 40
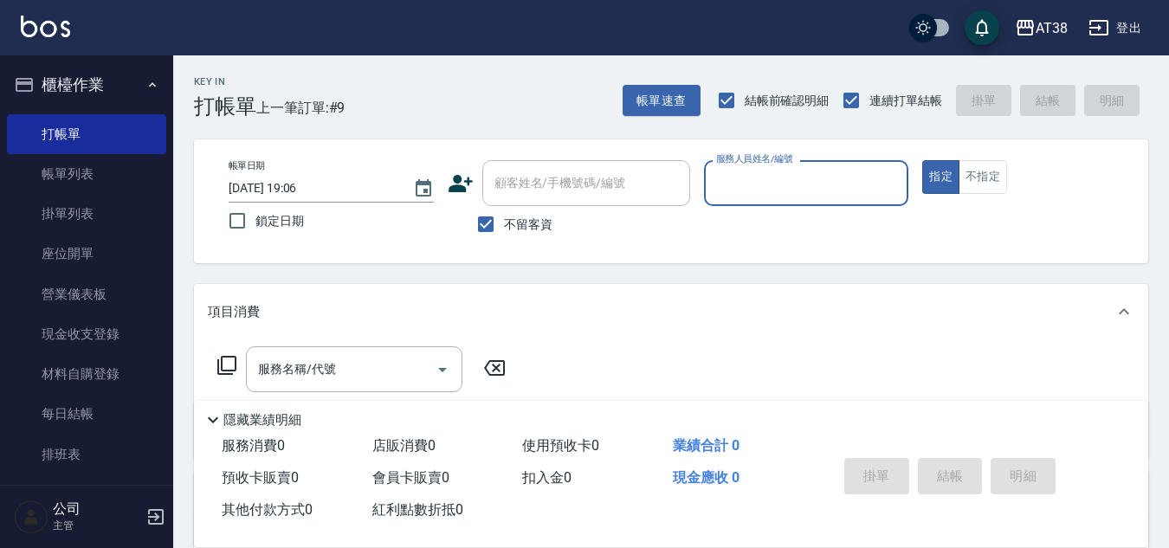
click at [134, 86] on button "櫃檯作業" at bounding box center [86, 84] width 159 height 45
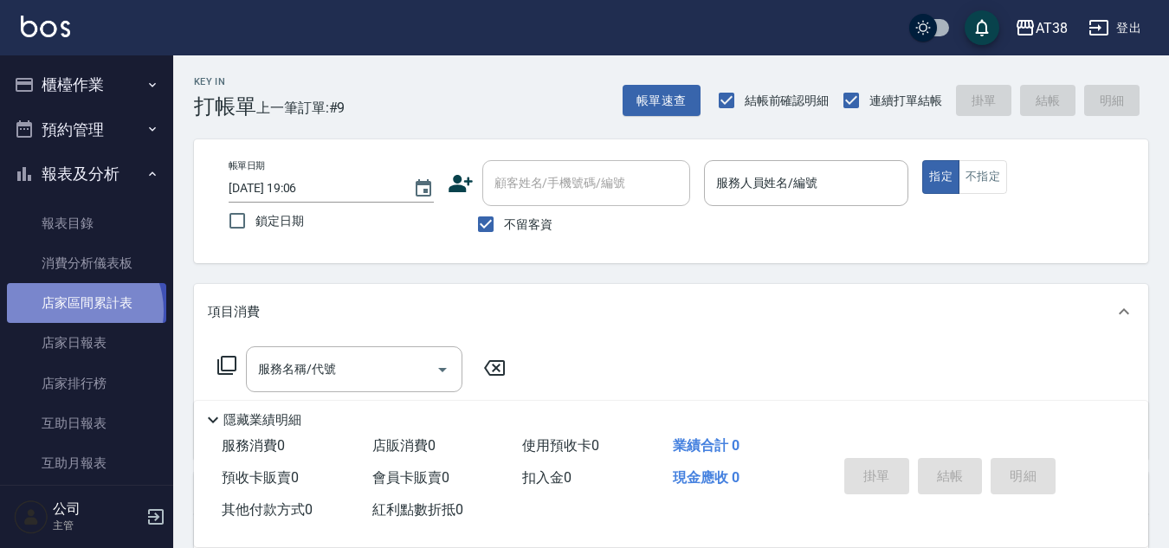
click at [76, 311] on link "店家區間累計表" at bounding box center [86, 303] width 159 height 40
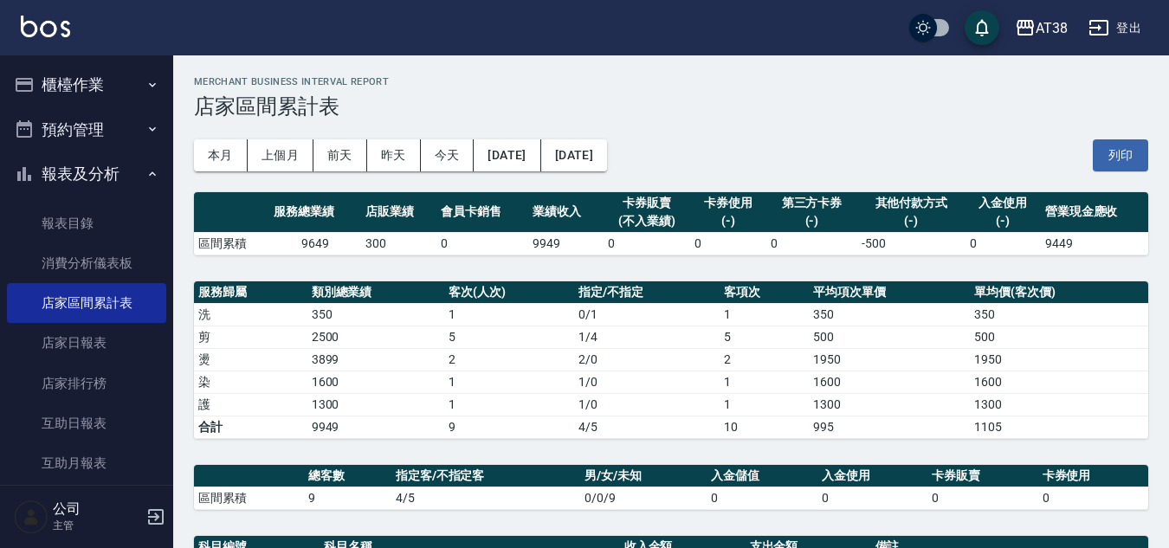
click at [78, 78] on button "櫃檯作業" at bounding box center [86, 84] width 159 height 45
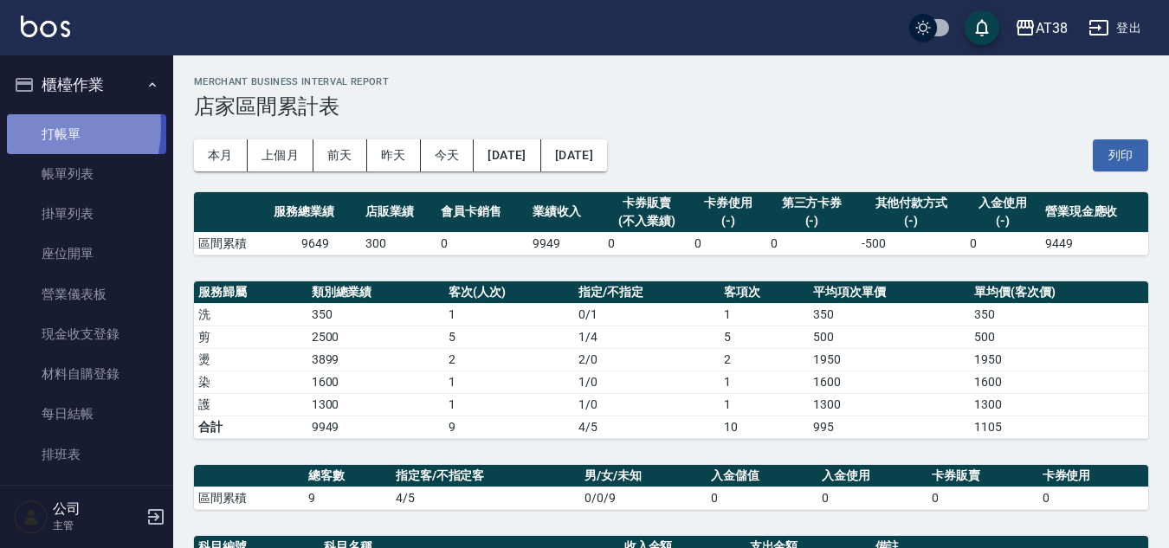
click at [35, 127] on link "打帳單" at bounding box center [86, 134] width 159 height 40
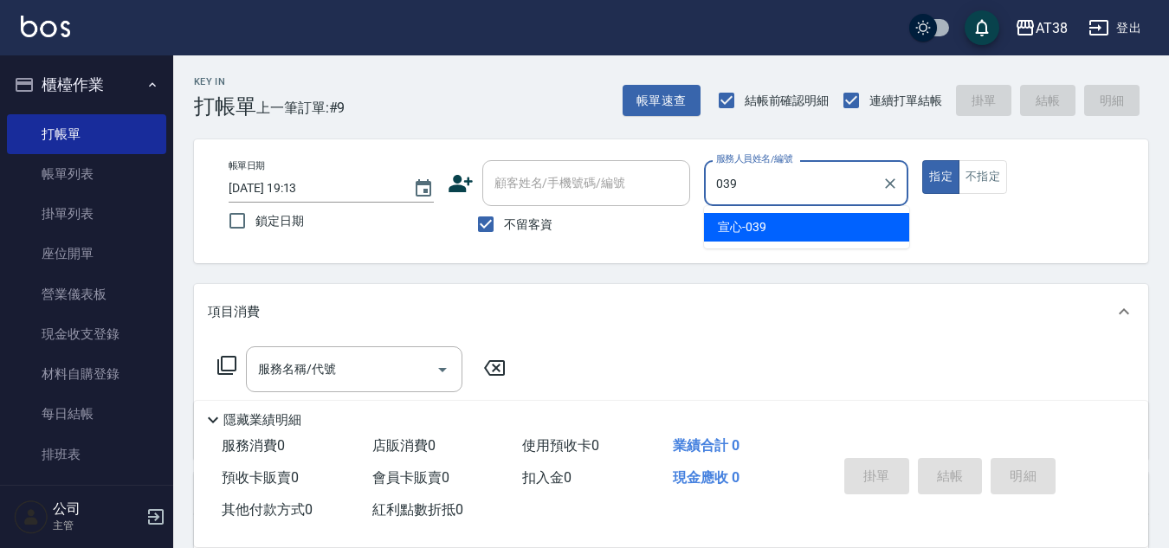
type input "宣心-039"
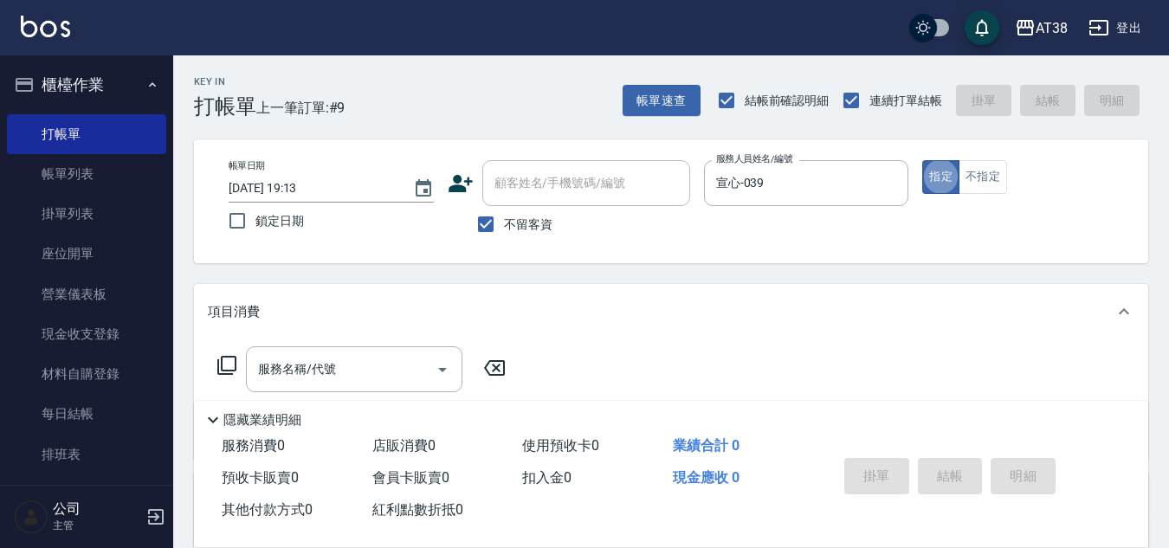
type button "true"
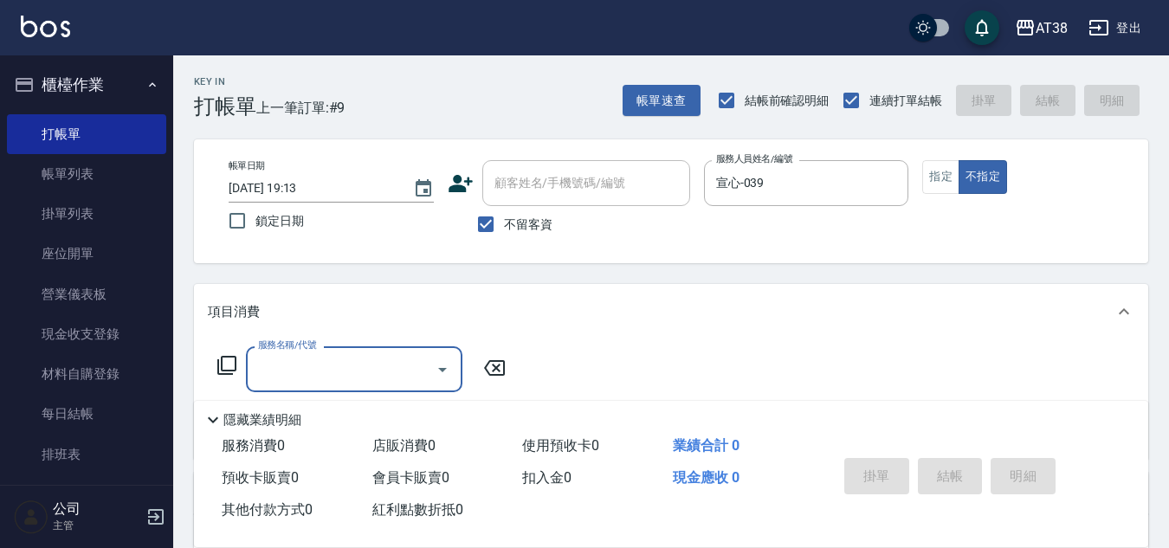
click at [225, 359] on icon at bounding box center [226, 365] width 21 height 21
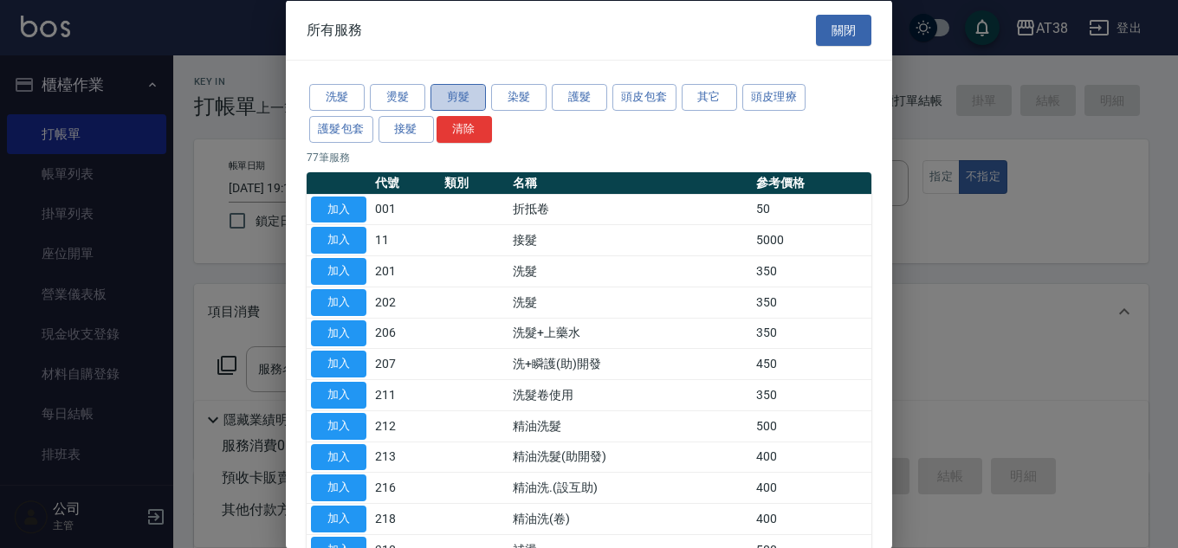
click at [458, 97] on button "剪髮" at bounding box center [457, 97] width 55 height 27
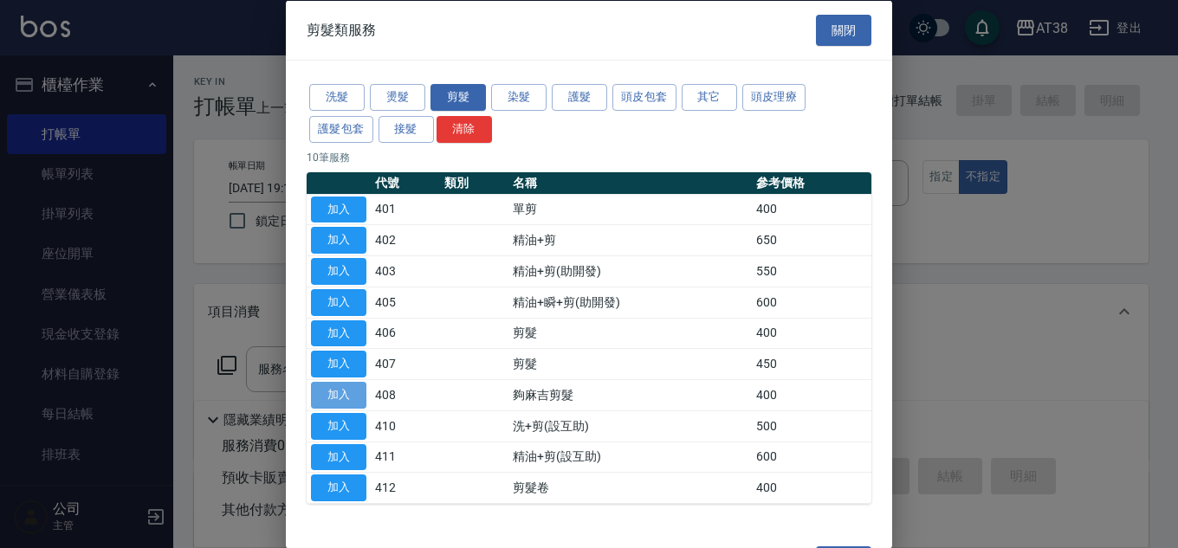
click at [341, 393] on button "加入" at bounding box center [338, 395] width 55 height 27
type input "夠麻吉剪髮(408)"
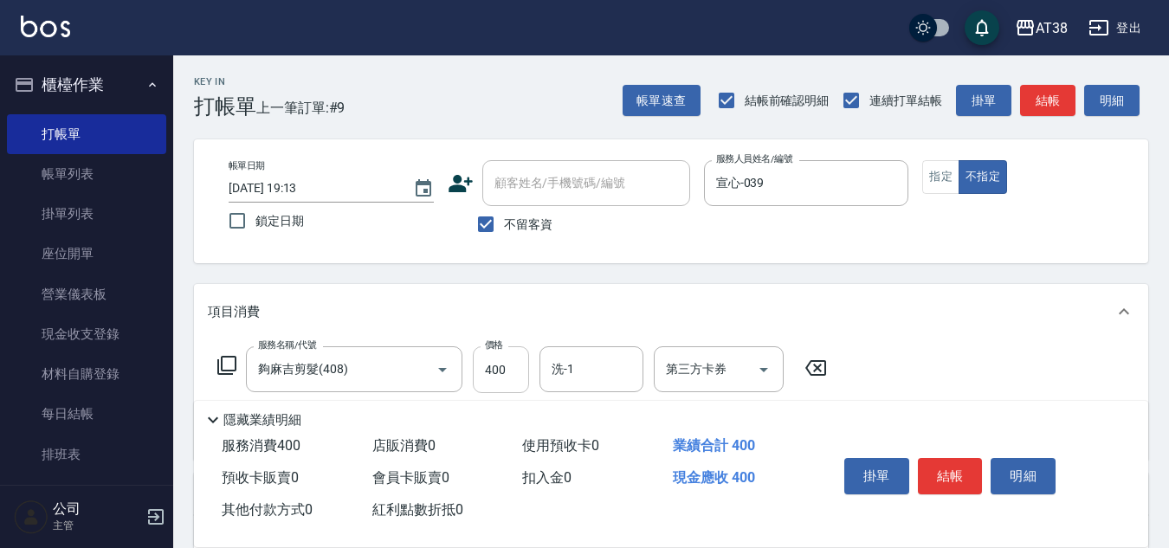
click at [515, 377] on input "400" at bounding box center [501, 369] width 56 height 47
type input "499"
click at [761, 375] on icon "Open" at bounding box center [763, 369] width 21 height 21
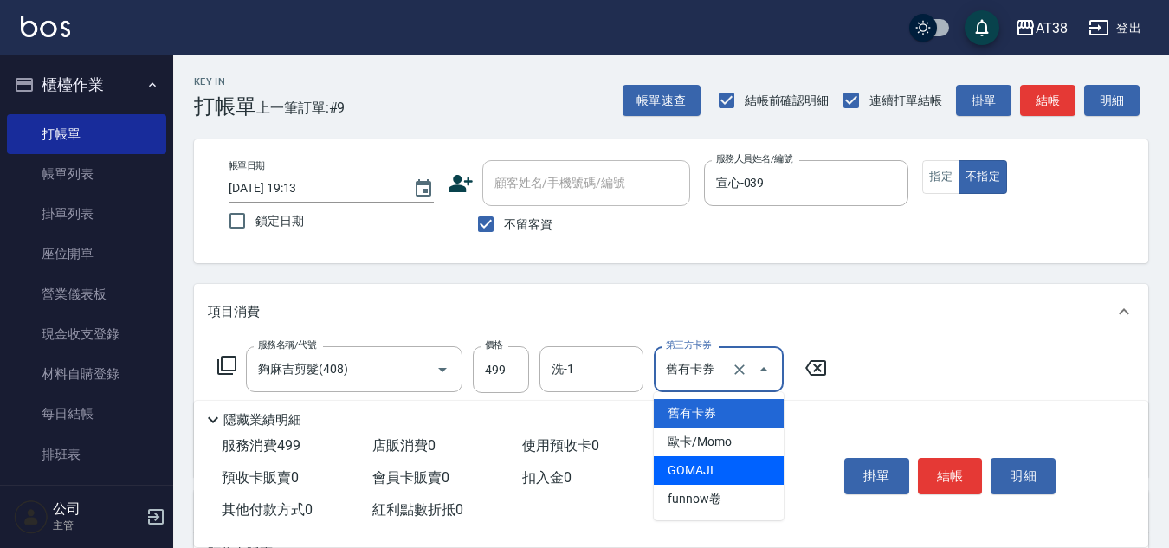
click at [715, 469] on span "GOMAJI" at bounding box center [719, 470] width 130 height 29
type input "GOMAJI"
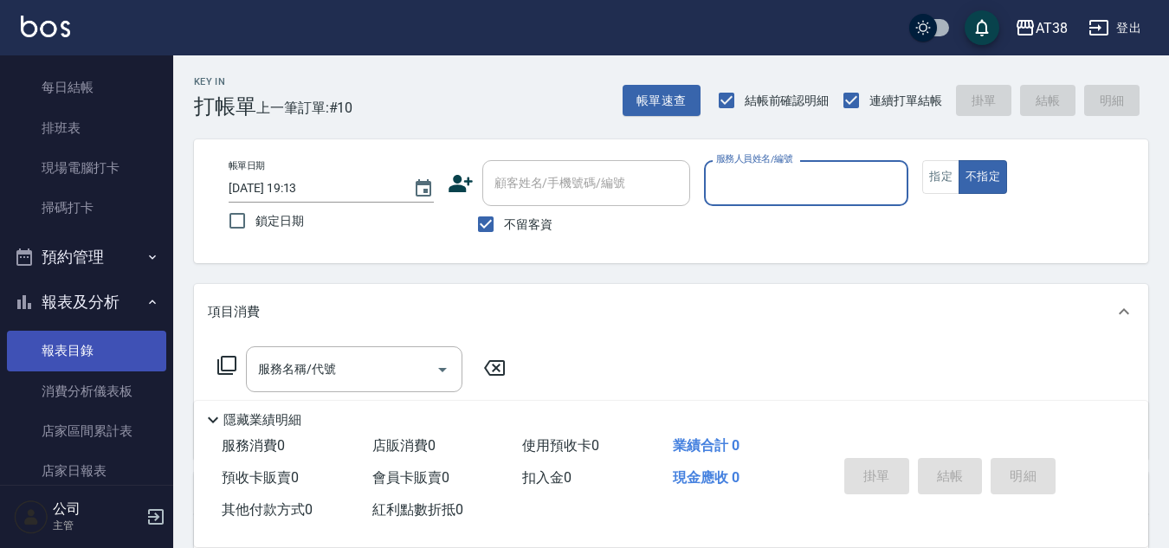
scroll to position [433, 0]
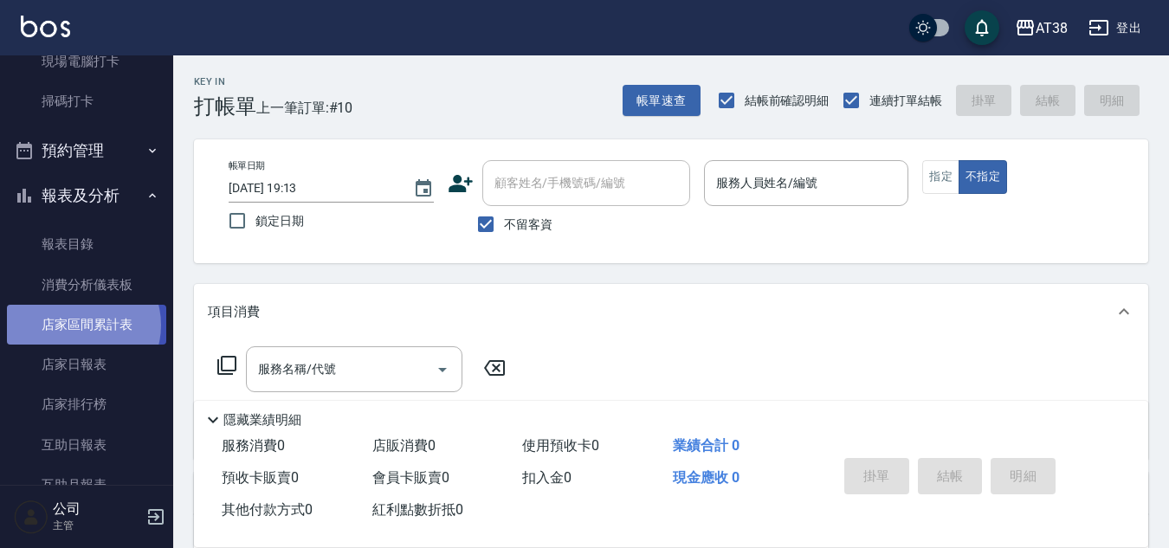
click at [82, 326] on link "店家區間累計表" at bounding box center [86, 325] width 159 height 40
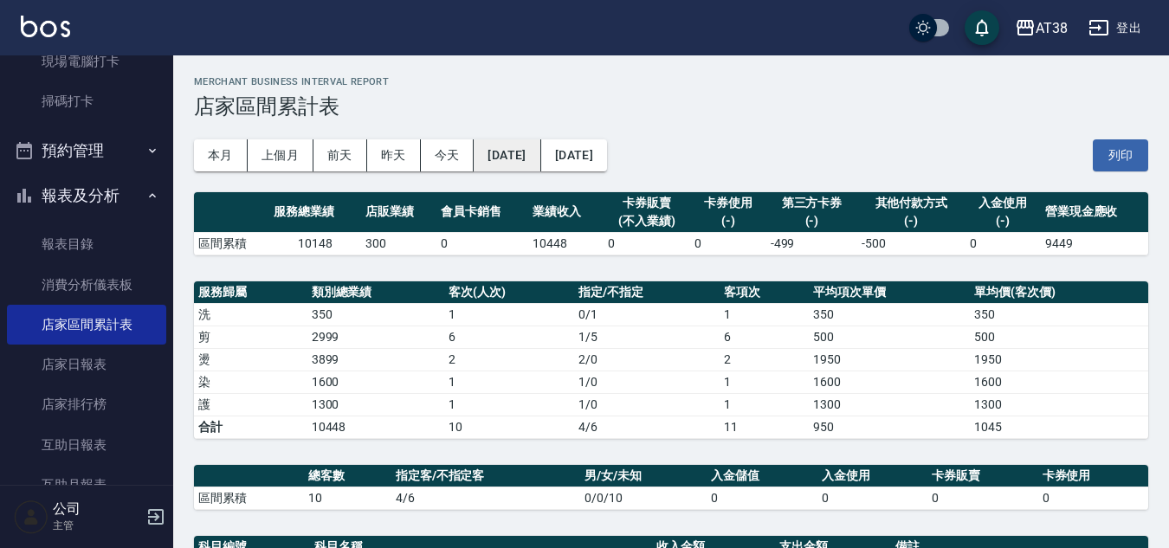
click at [530, 158] on button "[DATE]" at bounding box center [507, 155] width 67 height 32
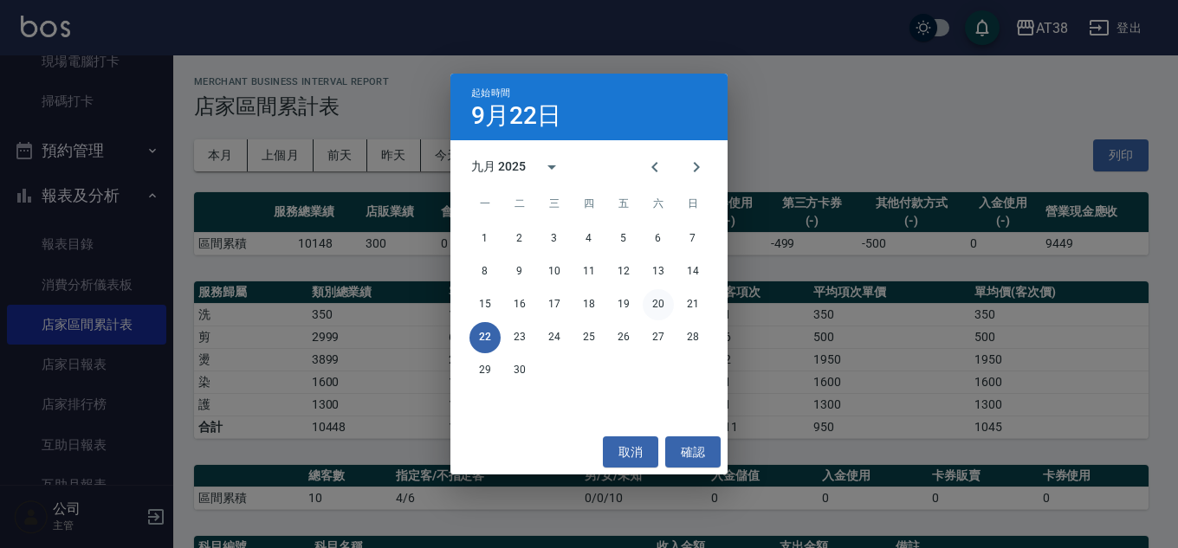
click at [666, 309] on button "20" at bounding box center [658, 304] width 31 height 31
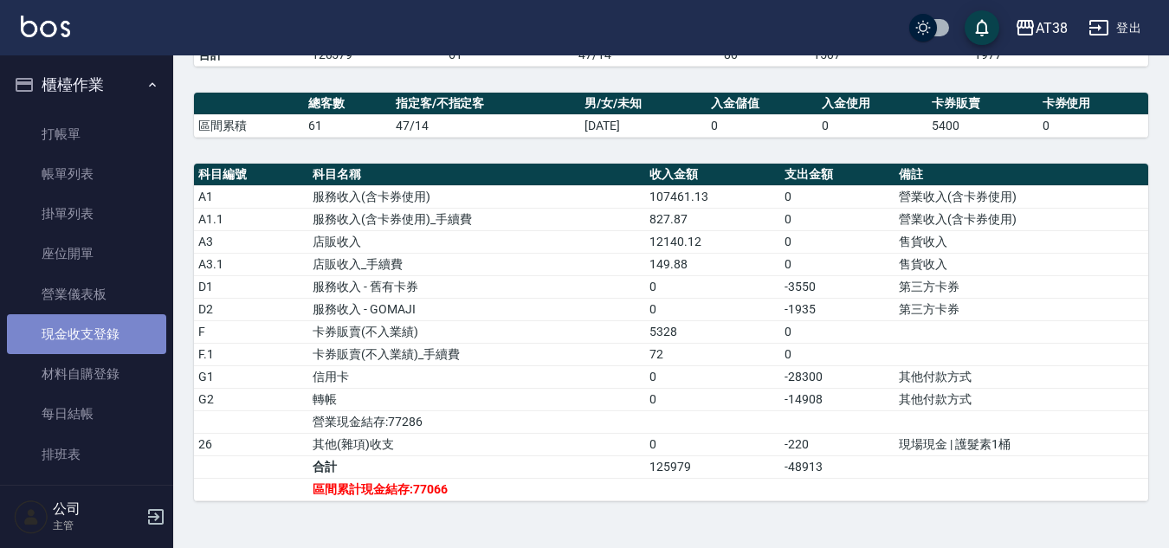
click at [112, 335] on link "現金收支登錄" at bounding box center [86, 334] width 159 height 40
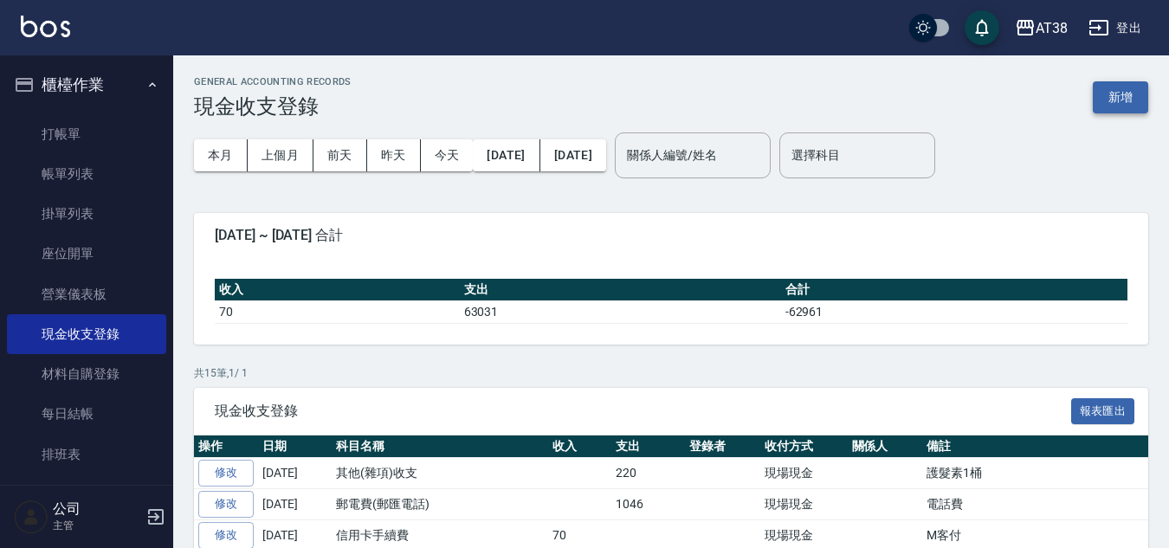
click at [1121, 101] on button "新增" at bounding box center [1120, 97] width 55 height 32
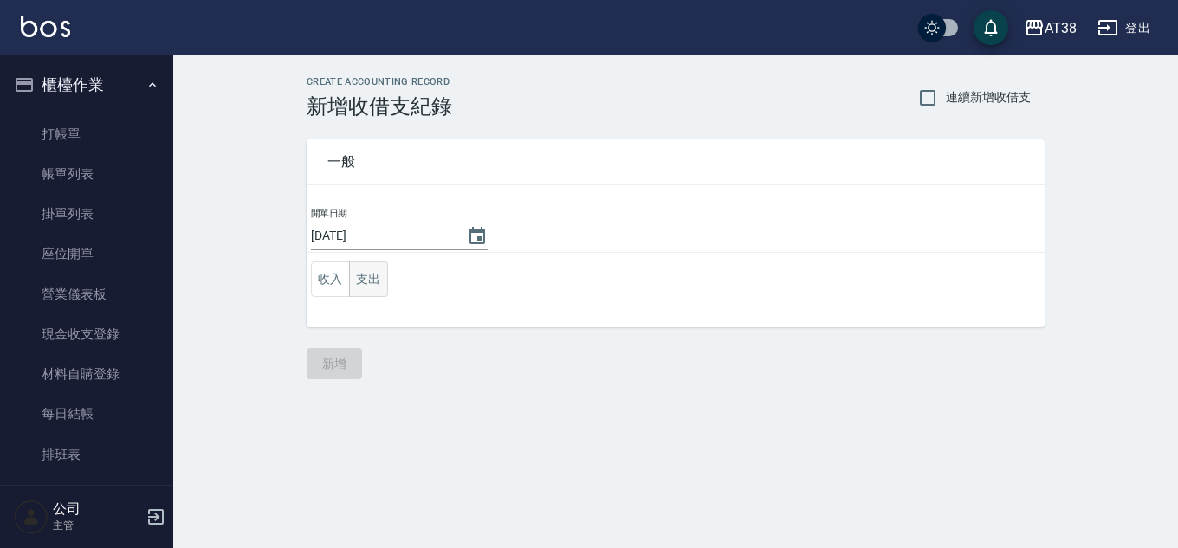
click at [361, 268] on button "支出" at bounding box center [368, 280] width 39 height 36
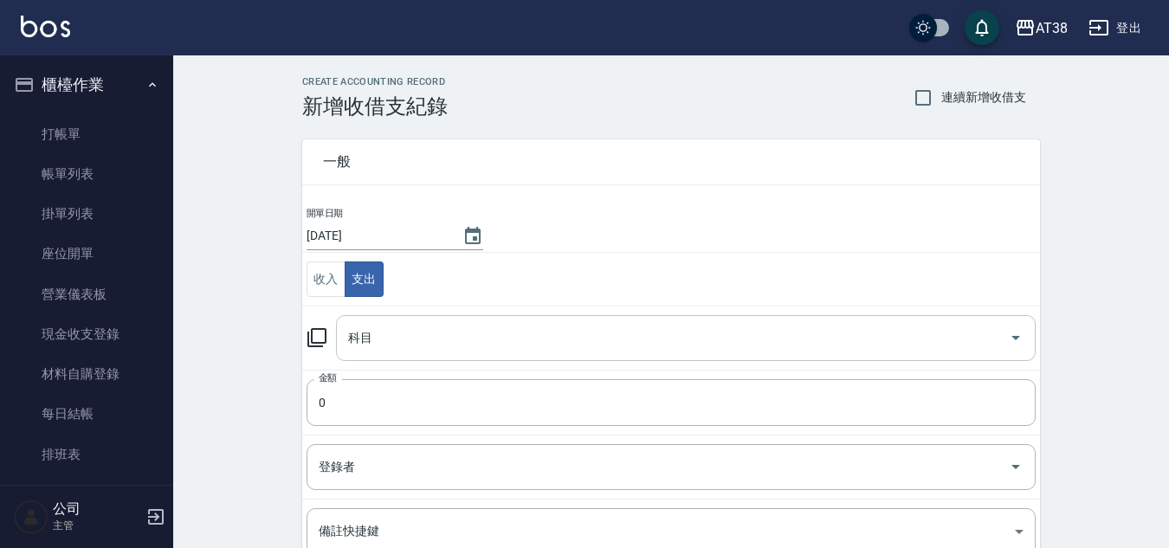
click at [372, 342] on input "科目" at bounding box center [673, 338] width 658 height 30
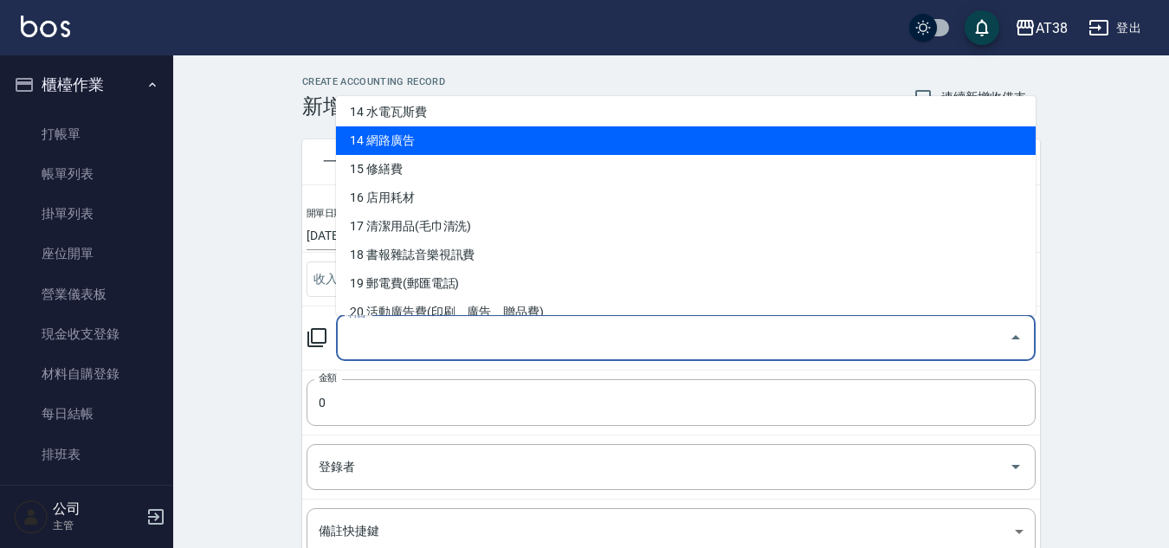
scroll to position [346, 0]
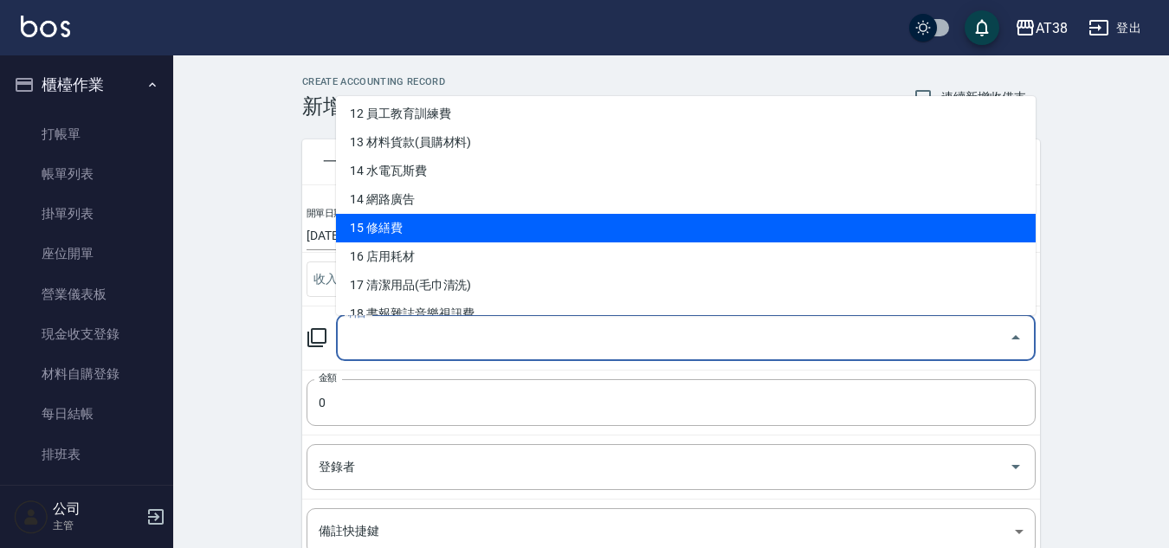
click at [387, 230] on li "15 修繕費" at bounding box center [686, 228] width 700 height 29
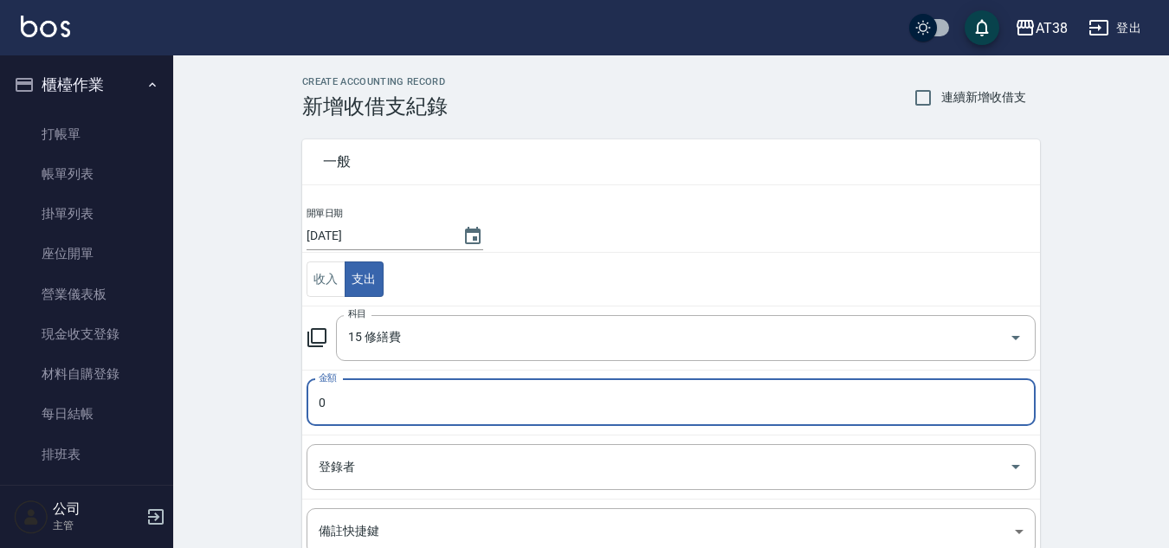
type input "15 修繕費"
type input "10000"
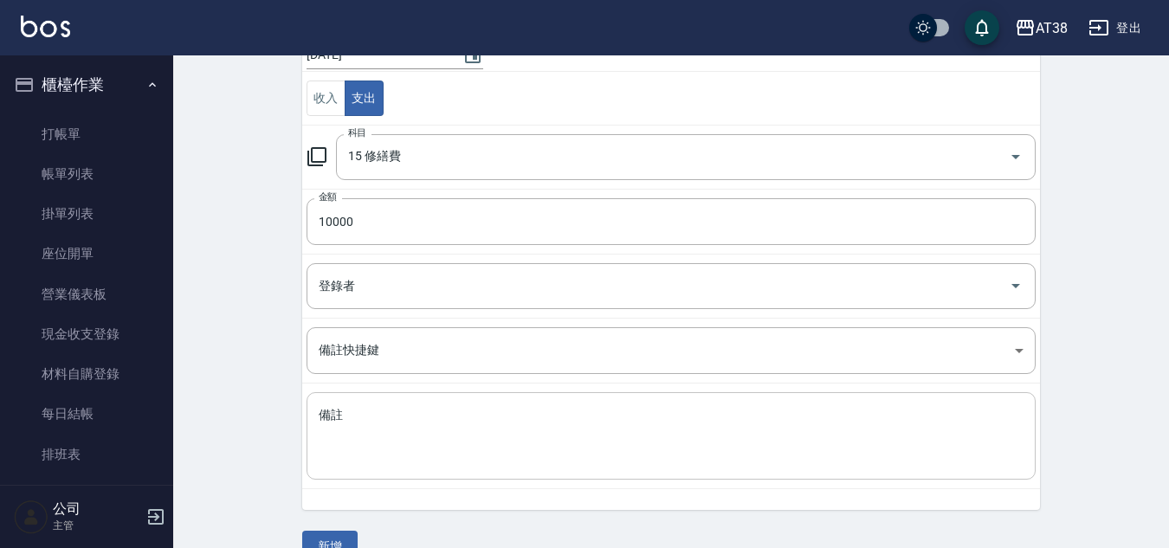
scroll to position [216, 0]
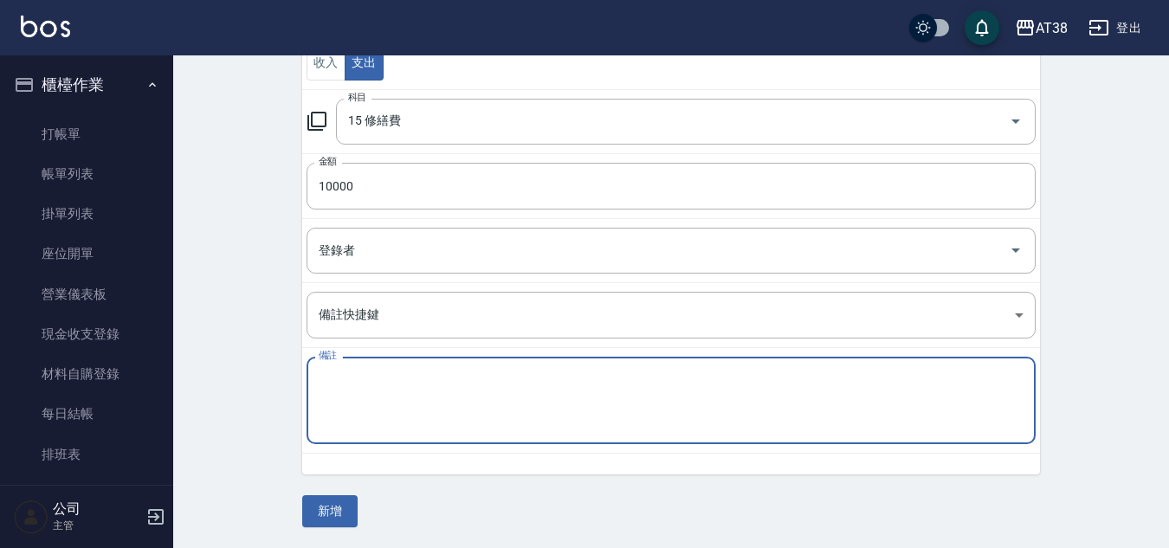
click at [390, 401] on textarea "備註" at bounding box center [671, 400] width 705 height 59
type textarea "更換電表"
click at [341, 512] on button "新增" at bounding box center [329, 511] width 55 height 32
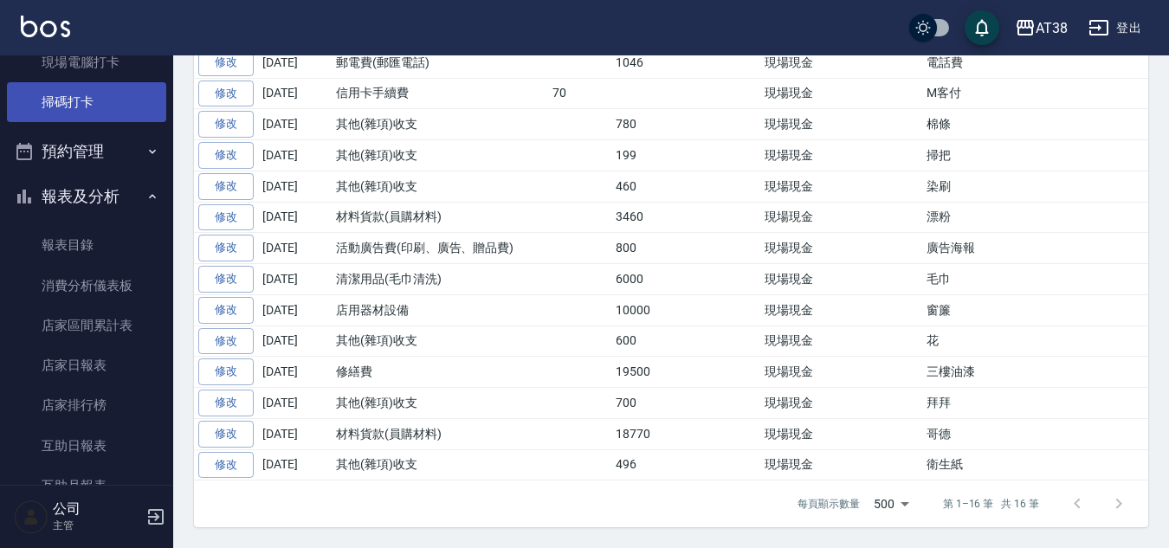
scroll to position [433, 0]
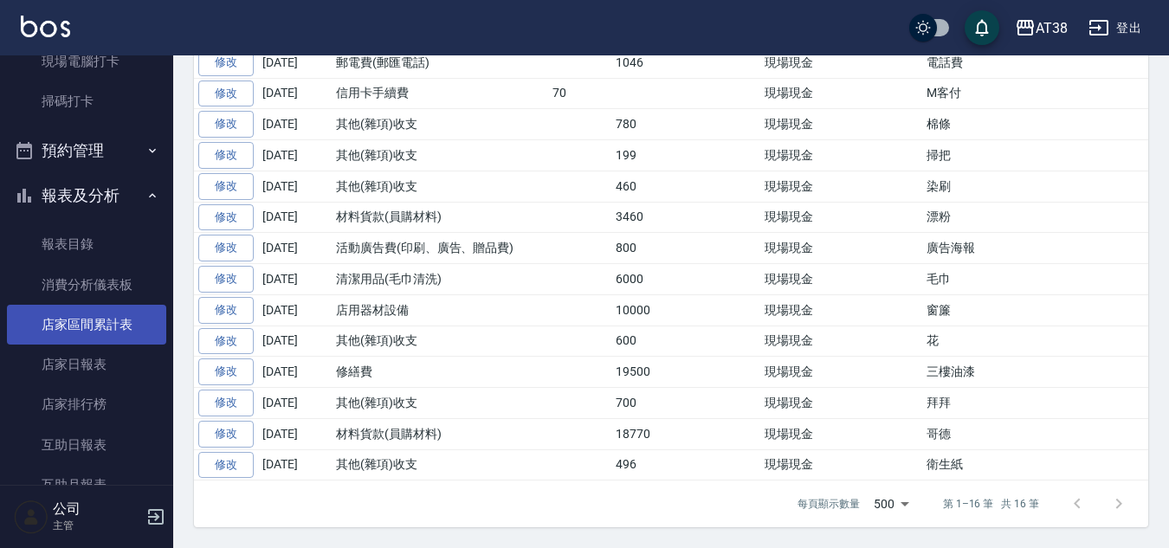
click at [100, 331] on link "店家區間累計表" at bounding box center [86, 325] width 159 height 40
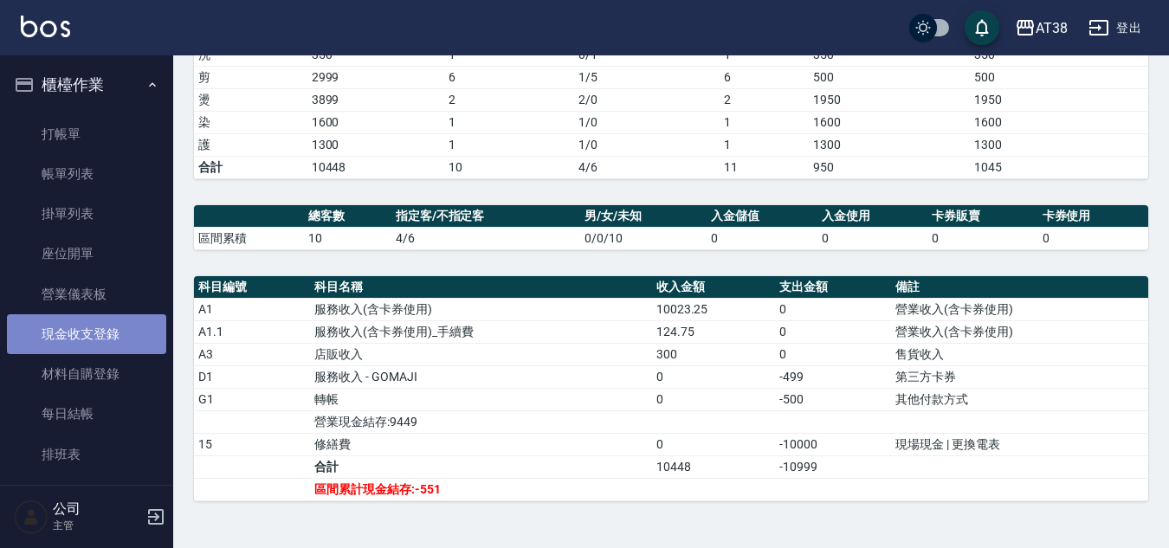
click at [109, 339] on link "現金收支登錄" at bounding box center [86, 334] width 159 height 40
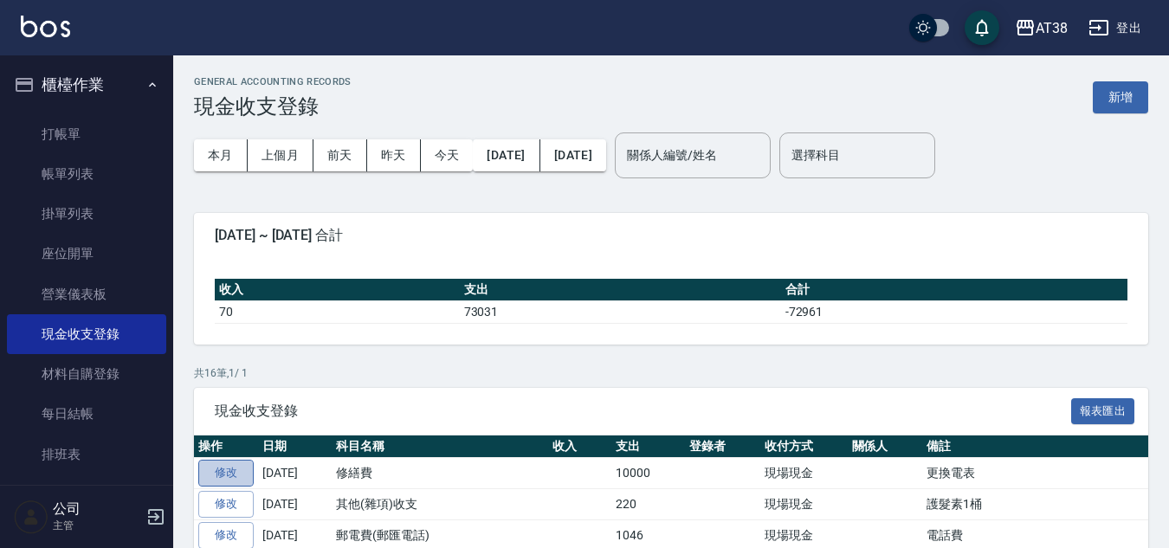
click at [236, 479] on link "修改" at bounding box center [225, 473] width 55 height 27
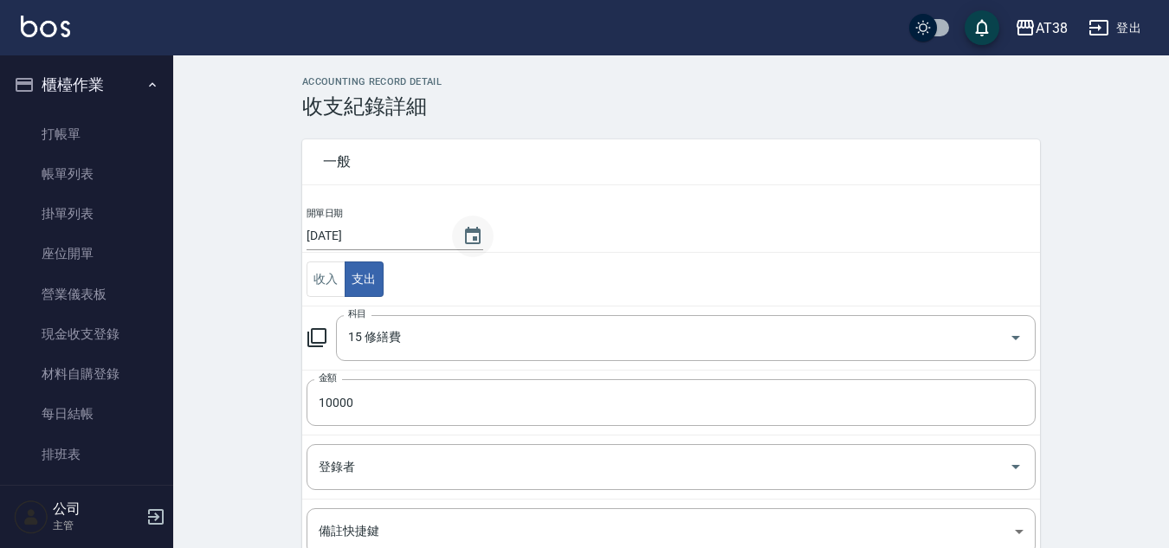
click at [464, 230] on icon "Choose date, selected date is 2025-09-22" at bounding box center [472, 236] width 21 height 21
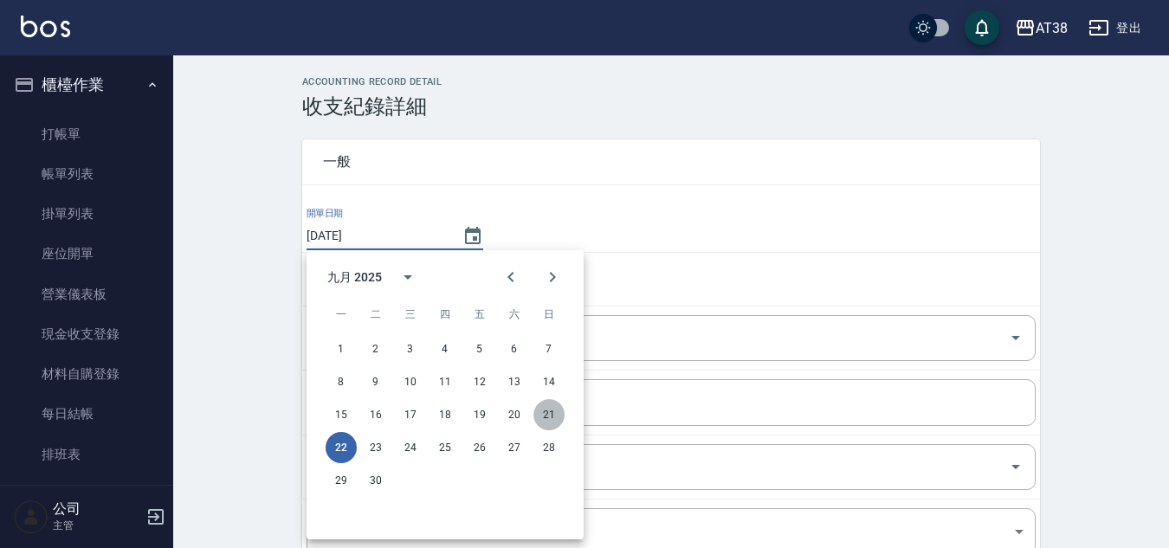
click at [552, 418] on button "21" at bounding box center [548, 414] width 31 height 31
type input "[DATE]"
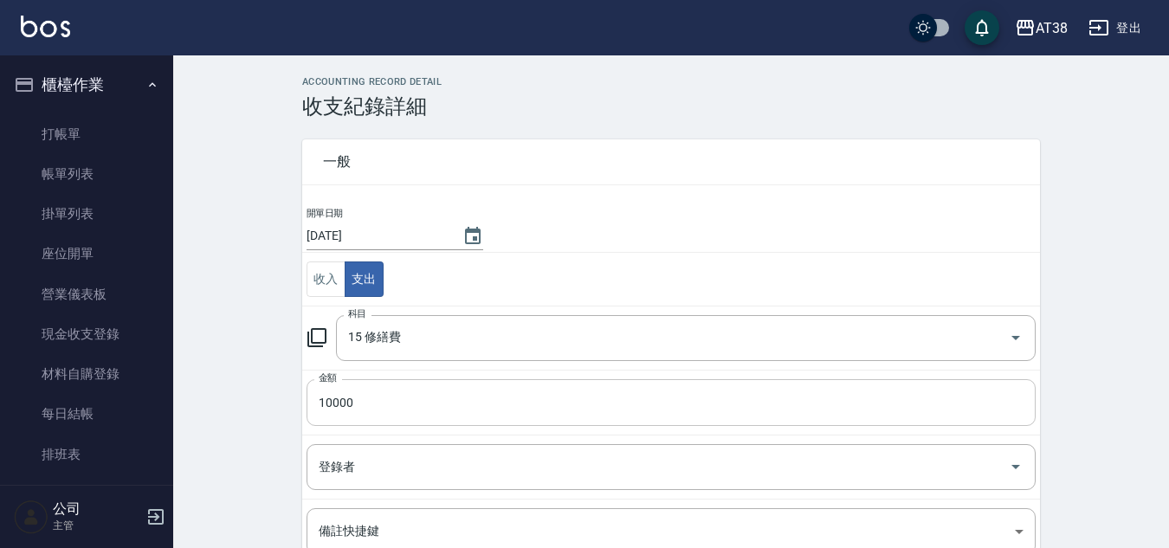
scroll to position [196, 0]
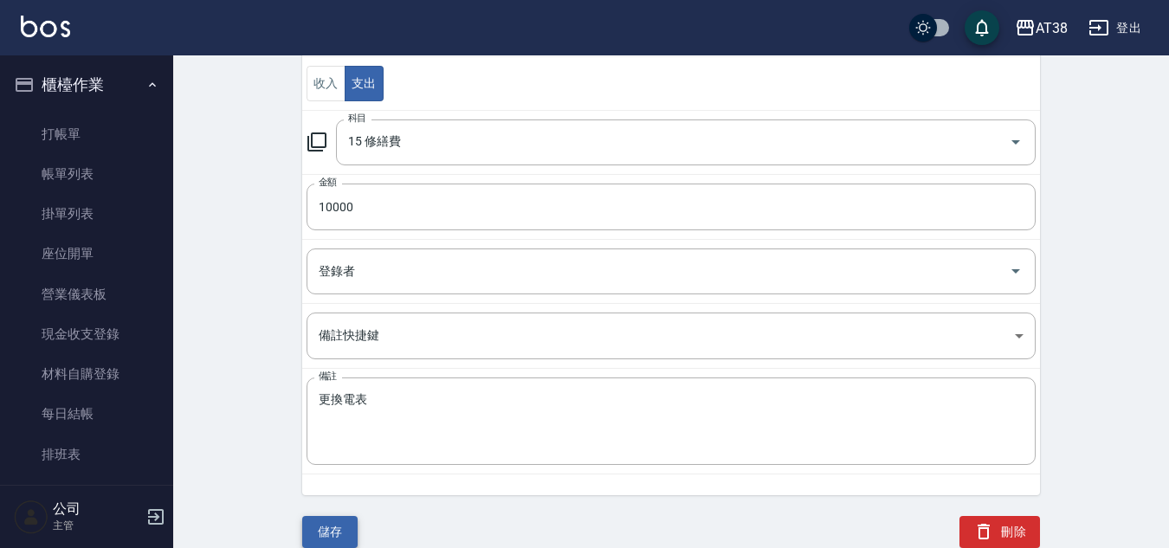
click at [343, 529] on button "儲存" at bounding box center [329, 532] width 55 height 32
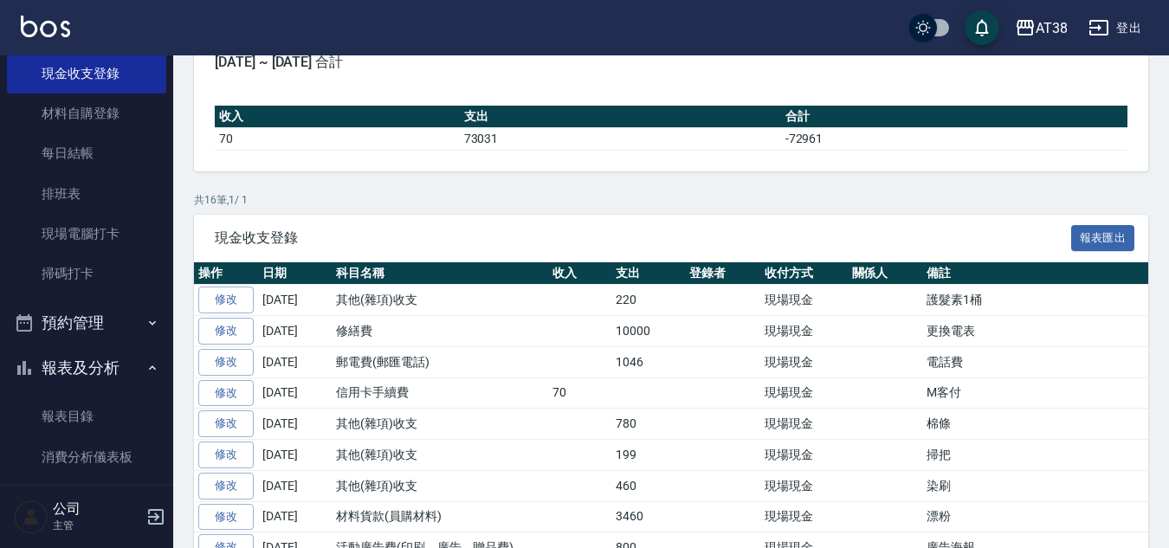
scroll to position [346, 0]
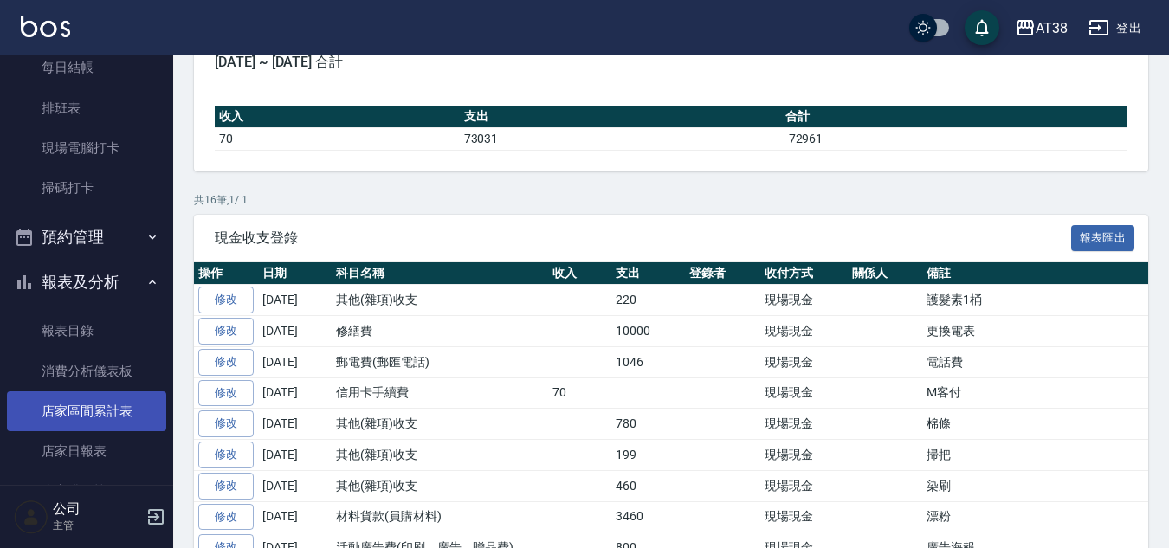
click at [100, 412] on link "店家區間累計表" at bounding box center [86, 411] width 159 height 40
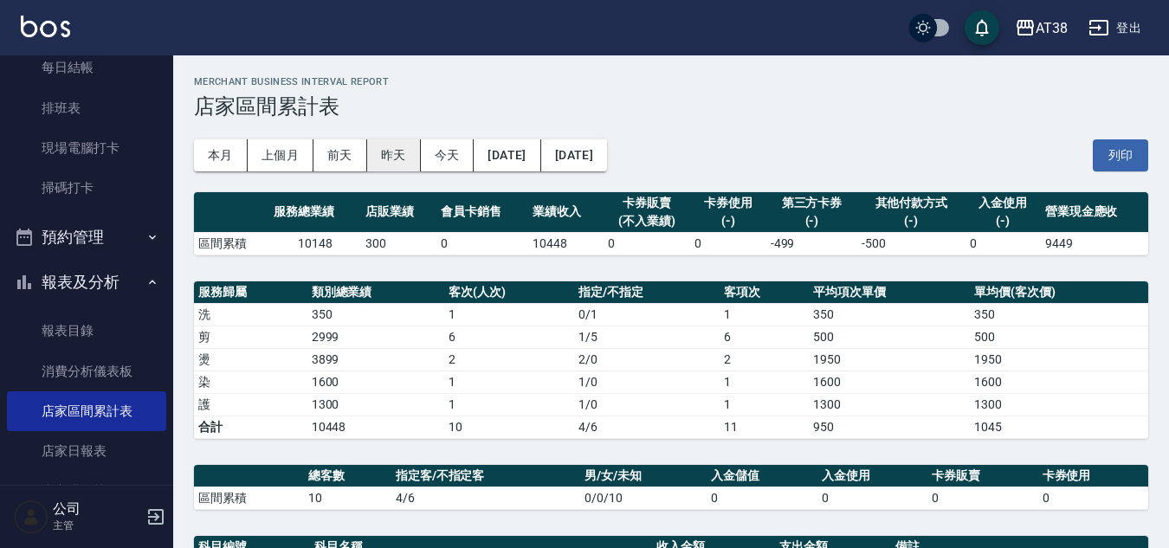
click at [392, 162] on button "昨天" at bounding box center [394, 155] width 54 height 32
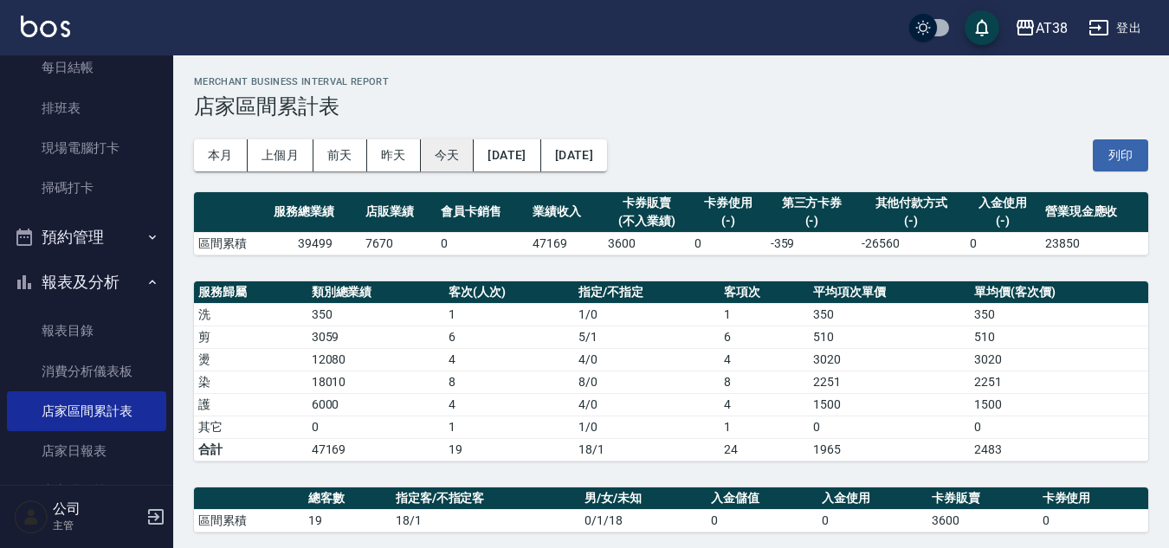
click at [441, 160] on button "今天" at bounding box center [448, 155] width 54 height 32
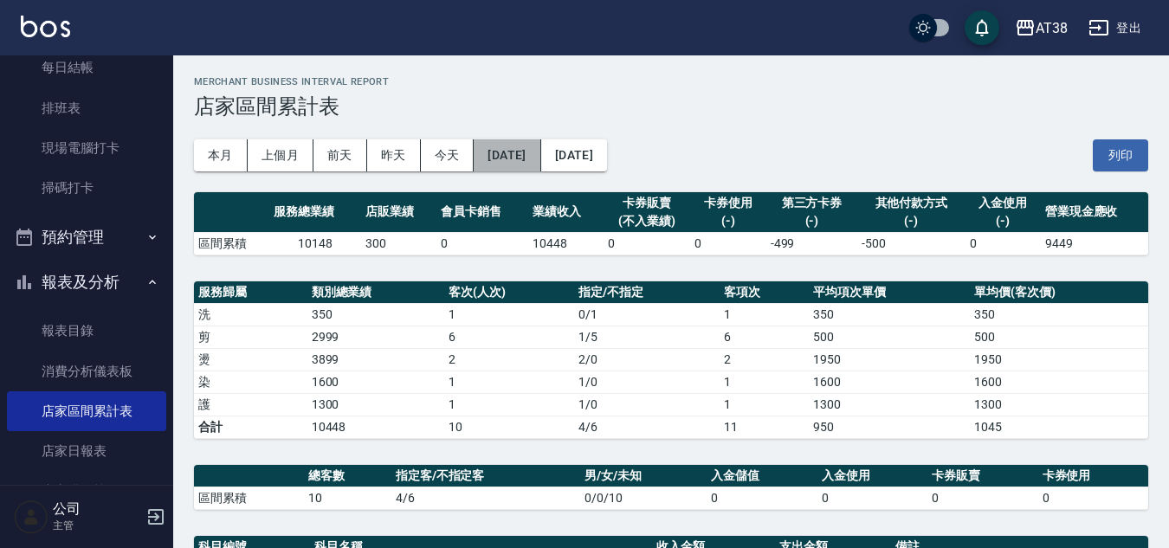
click at [535, 146] on button "[DATE]" at bounding box center [507, 155] width 67 height 32
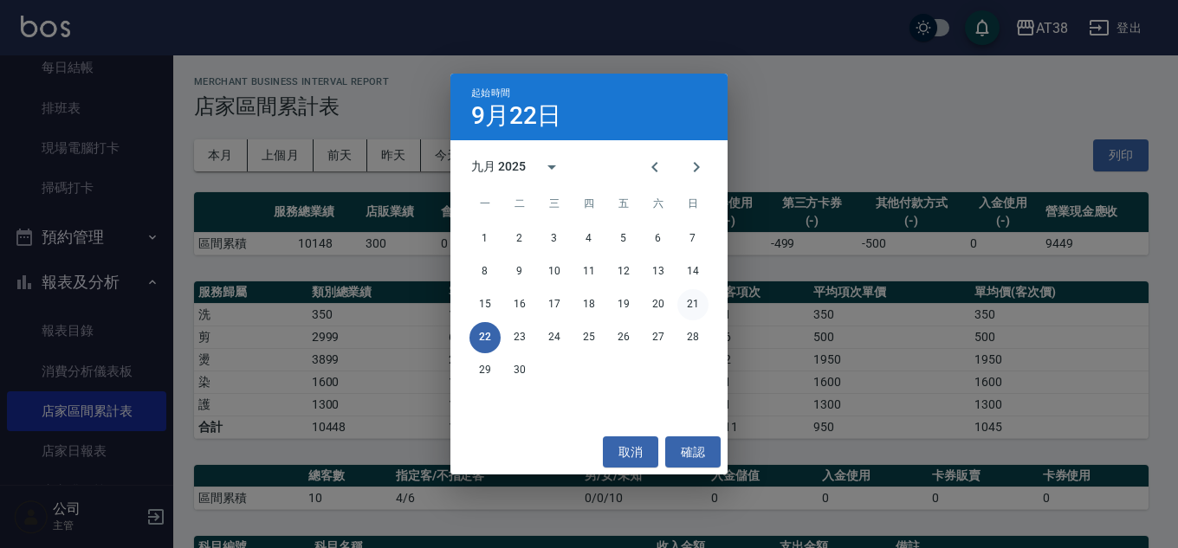
click at [691, 300] on button "21" at bounding box center [692, 304] width 31 height 31
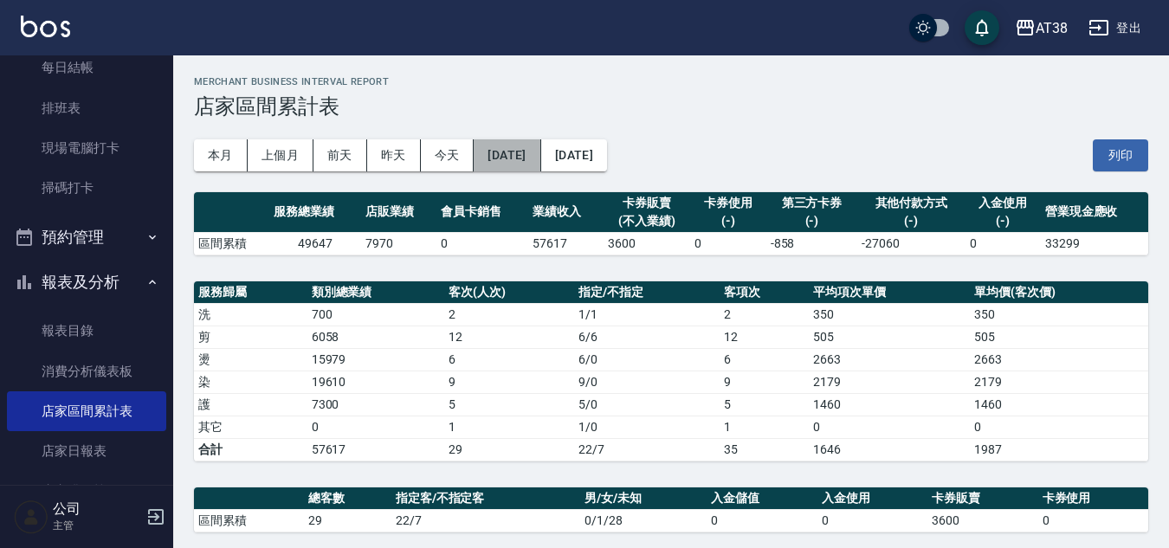
click at [525, 164] on button "[DATE]" at bounding box center [507, 155] width 67 height 32
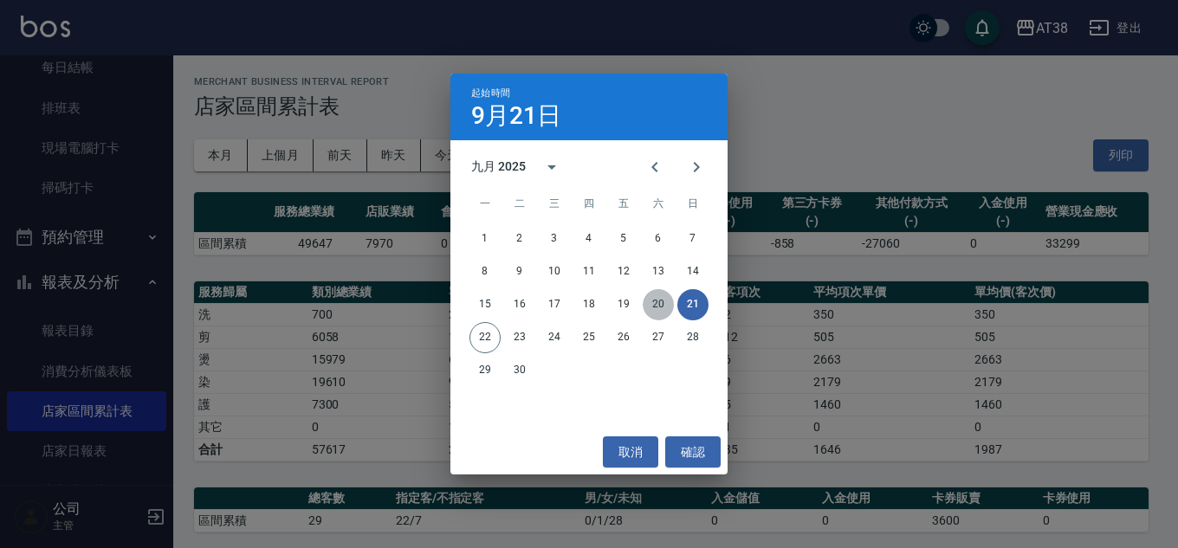
click at [668, 300] on button "20" at bounding box center [658, 304] width 31 height 31
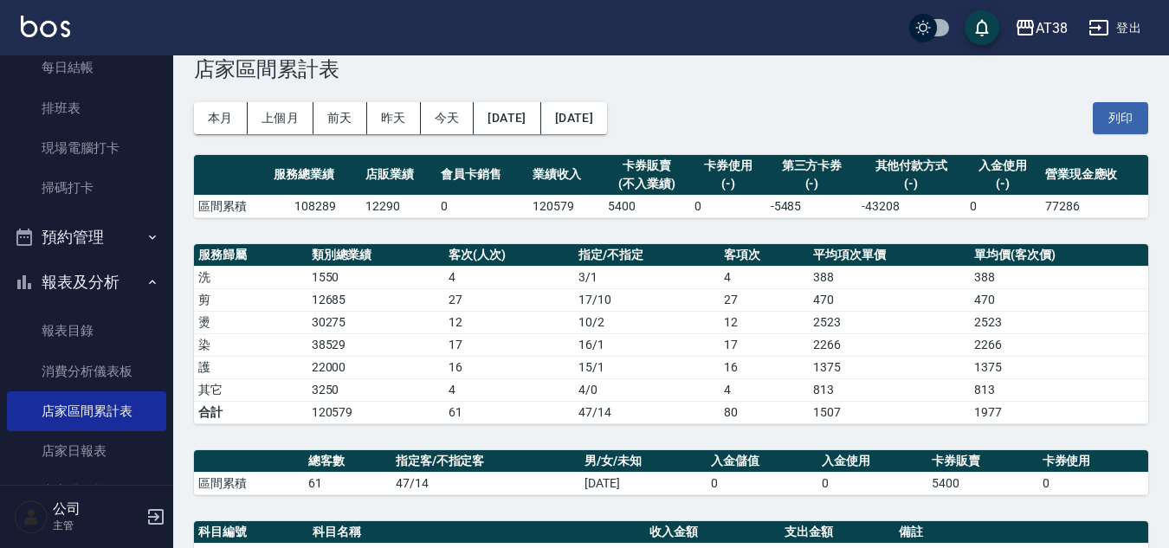
scroll to position [417, 0]
